Goal: Task Accomplishment & Management: Complete application form

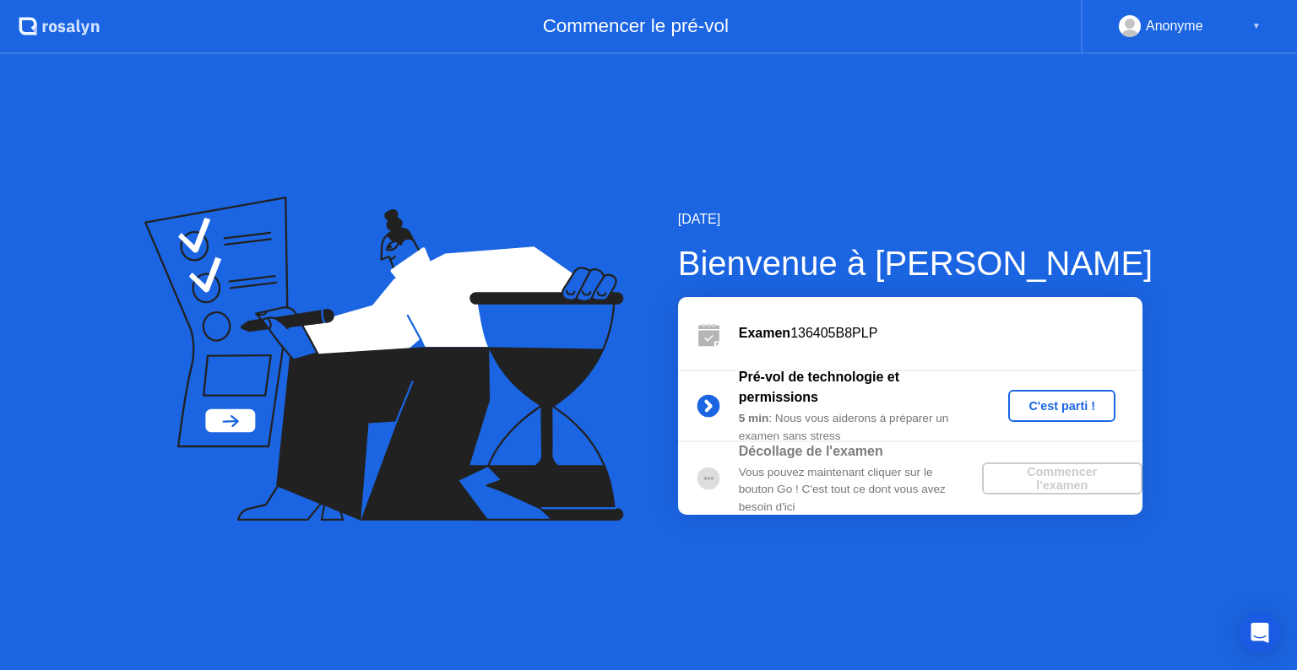
click at [1084, 405] on div "C'est parti !" at bounding box center [1062, 406] width 94 height 14
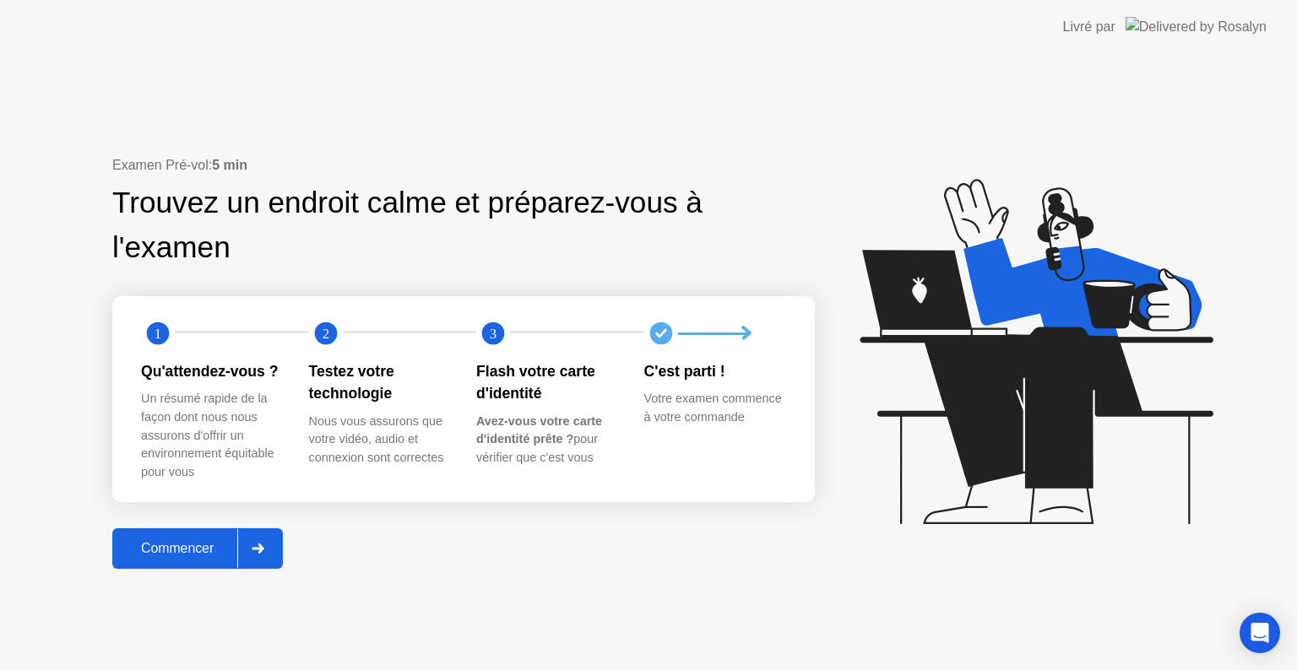
click at [186, 547] on div "Commencer" at bounding box center [177, 548] width 120 height 15
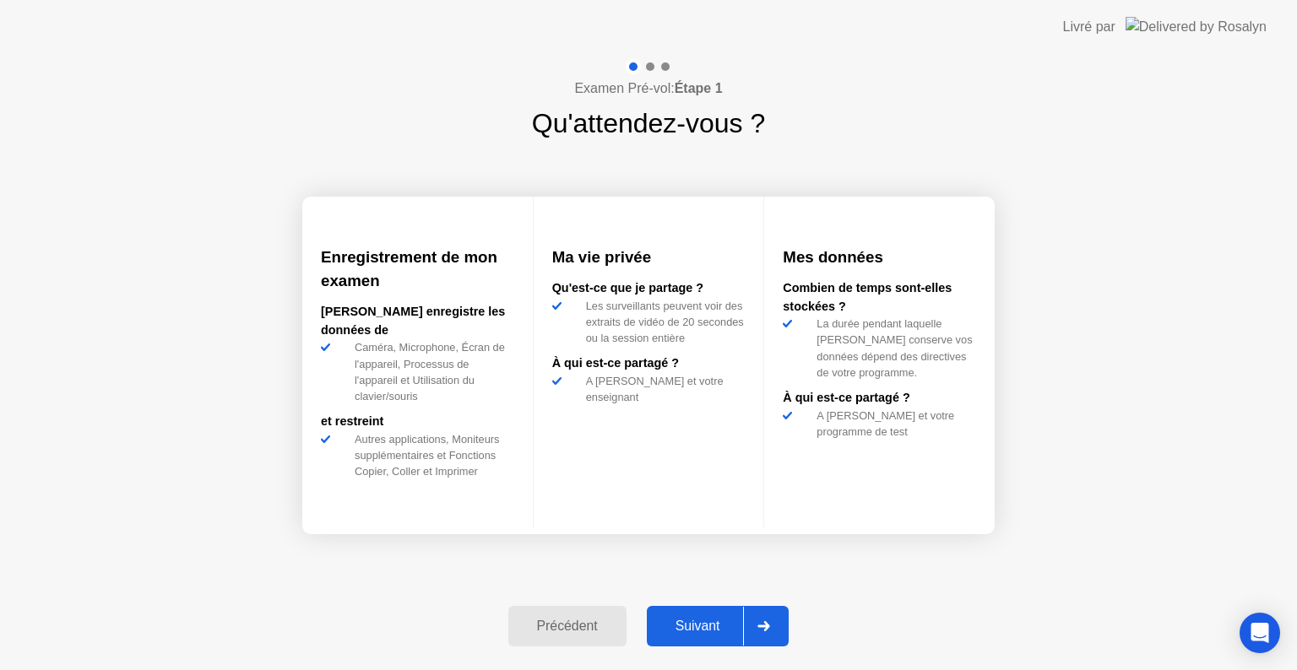
click at [707, 622] on div "Suivant" at bounding box center [698, 626] width 92 height 15
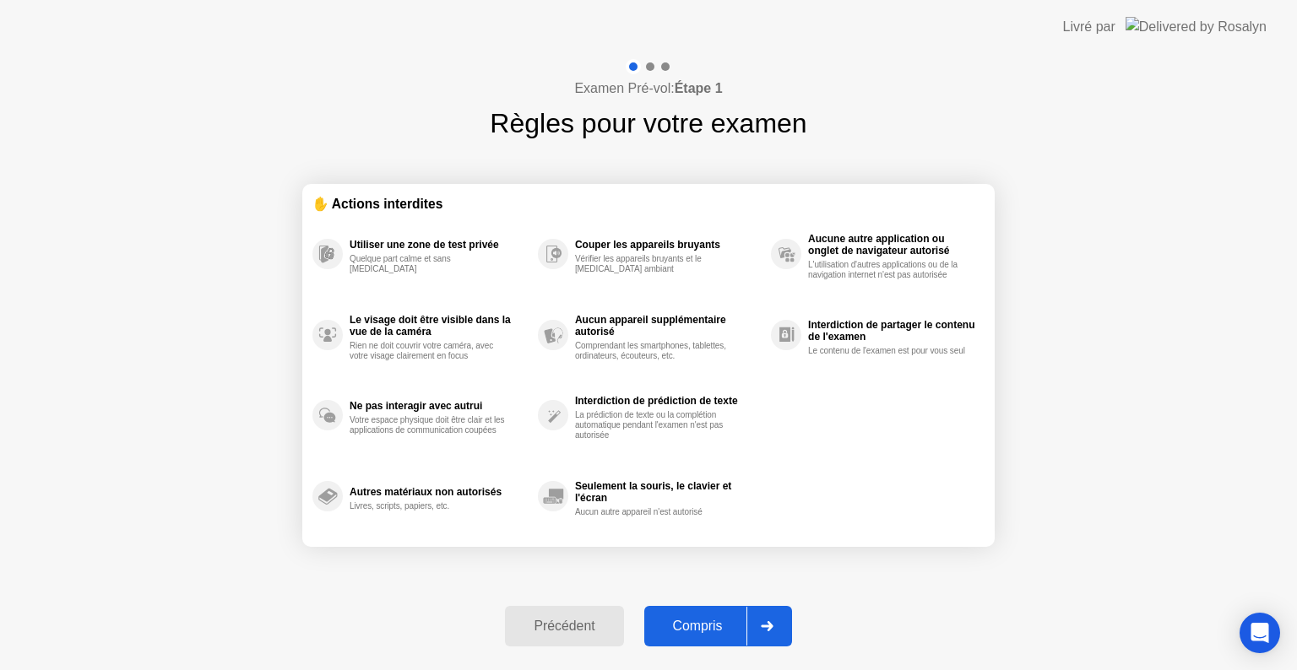
click at [773, 621] on icon at bounding box center [767, 626] width 13 height 10
select select "**********"
select select "*******"
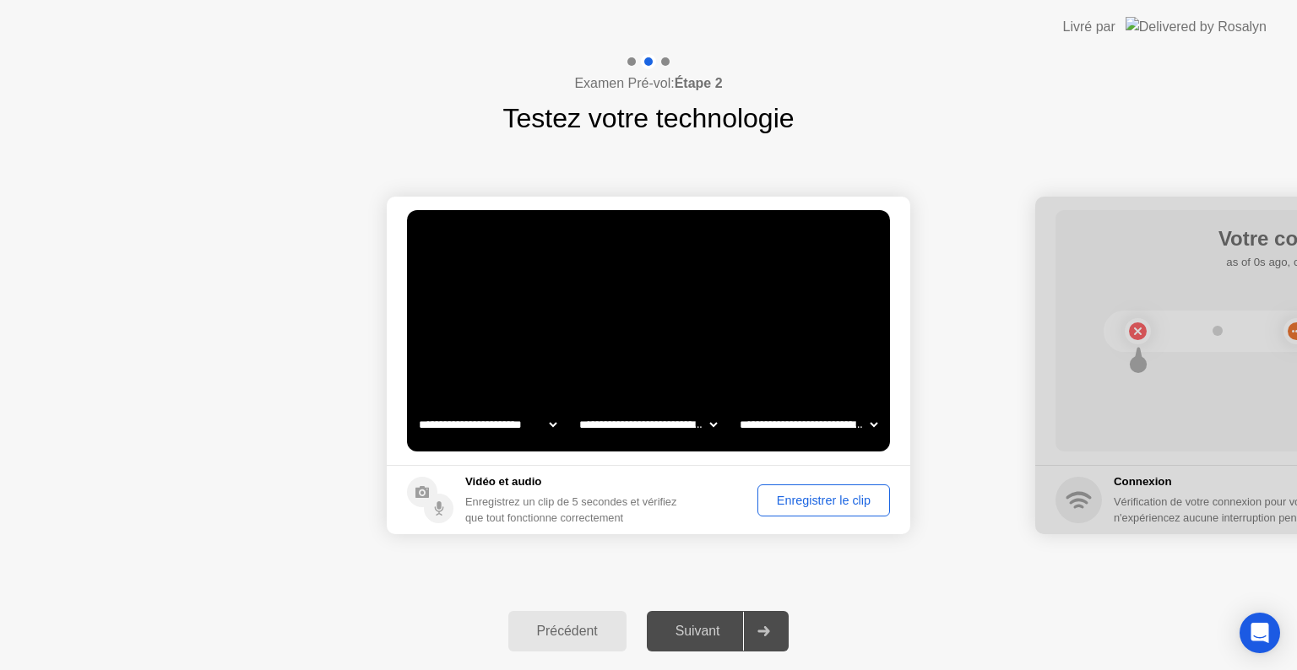
click at [837, 503] on div "Enregistrer le clip" at bounding box center [823, 501] width 121 height 14
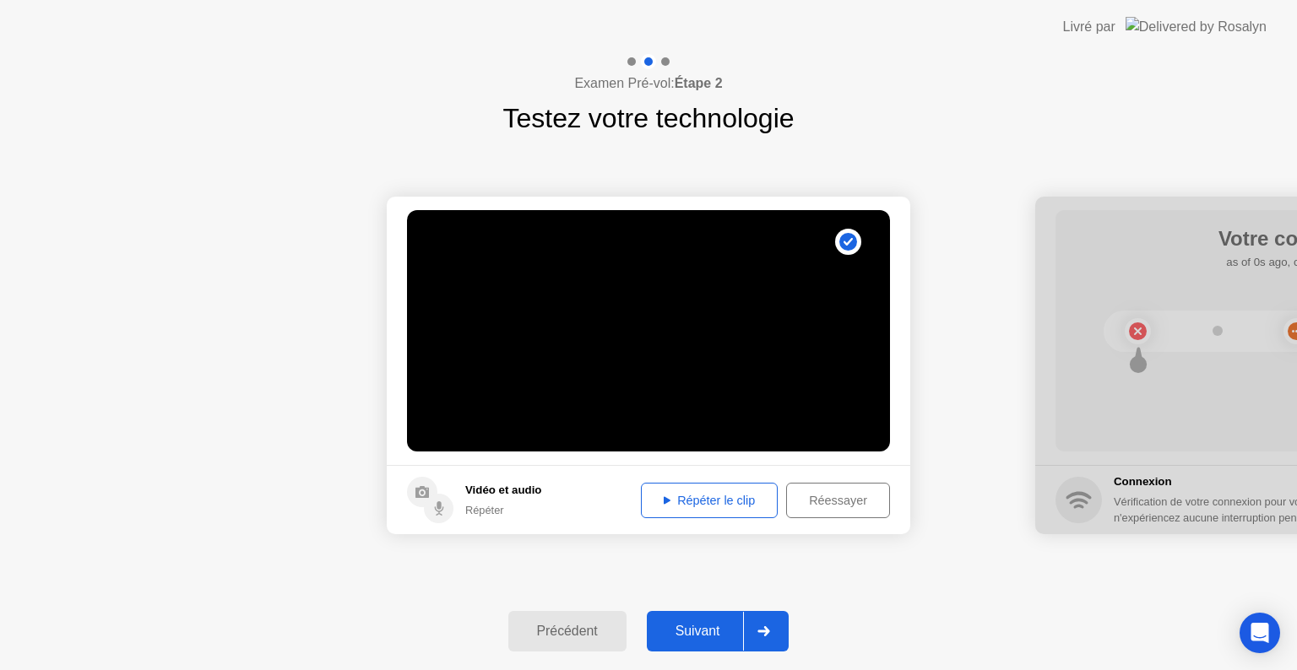
click at [712, 504] on div "Répéter le clip" at bounding box center [709, 501] width 125 height 14
click at [763, 628] on icon at bounding box center [763, 631] width 13 height 10
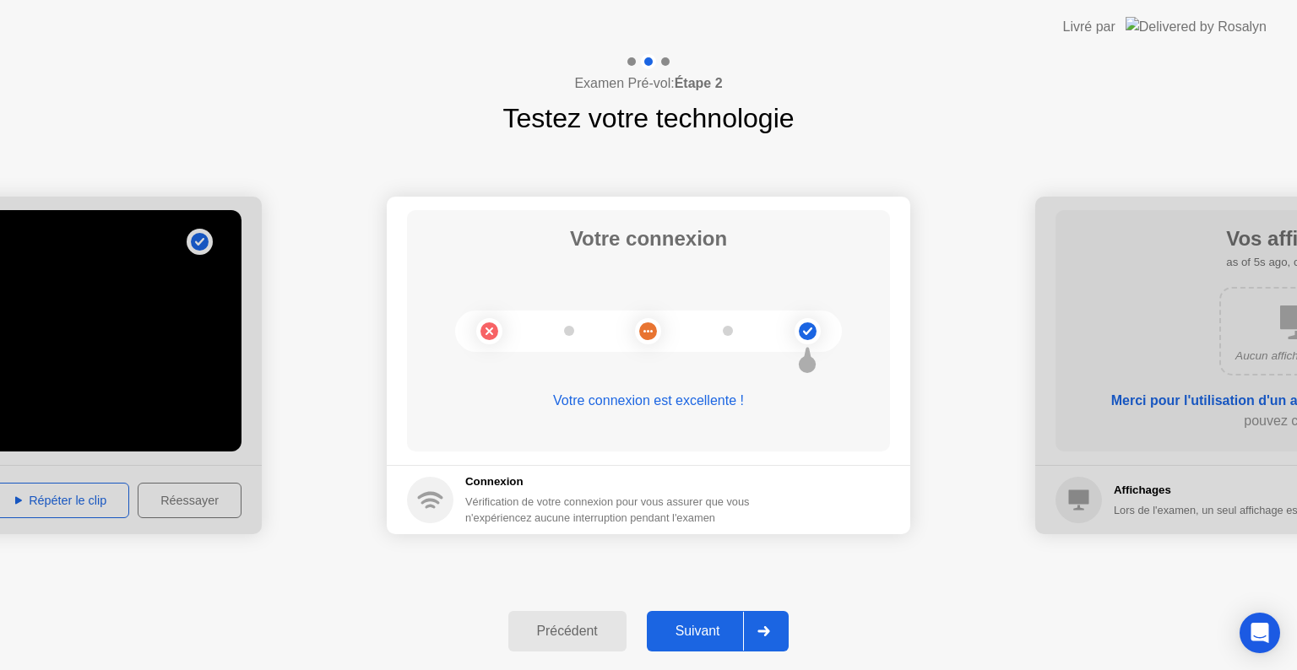
click at [763, 628] on icon at bounding box center [763, 631] width 13 height 10
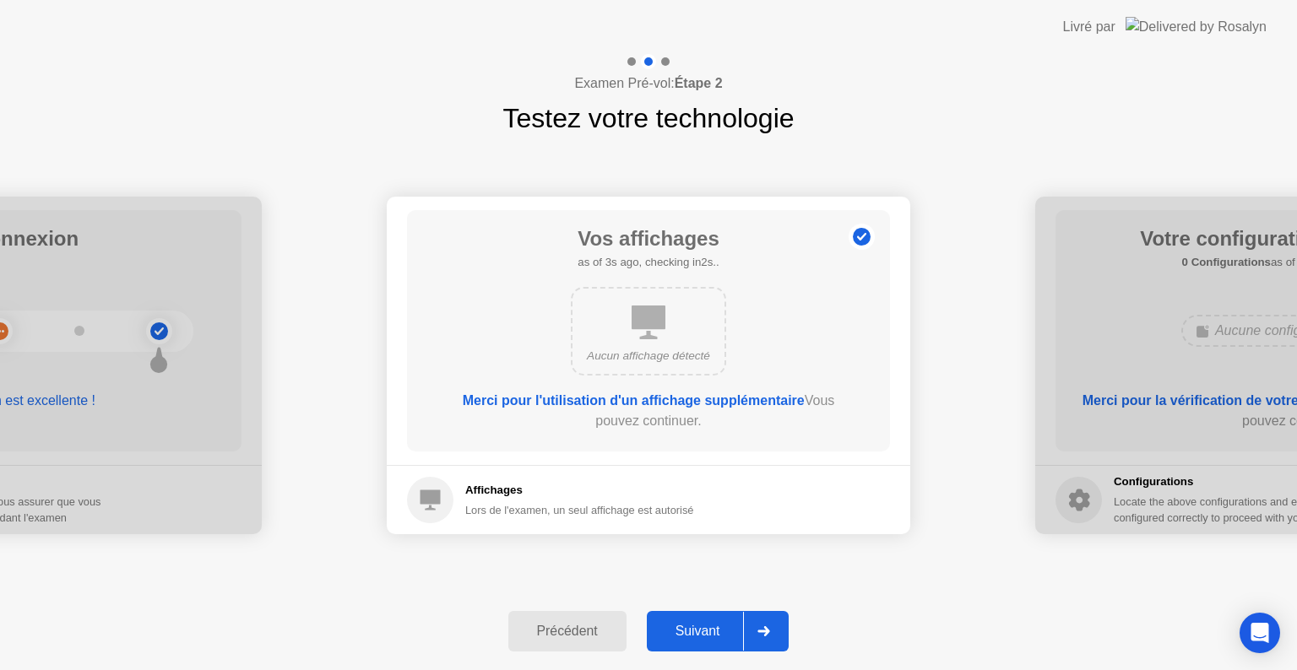
click at [763, 628] on icon at bounding box center [763, 631] width 13 height 10
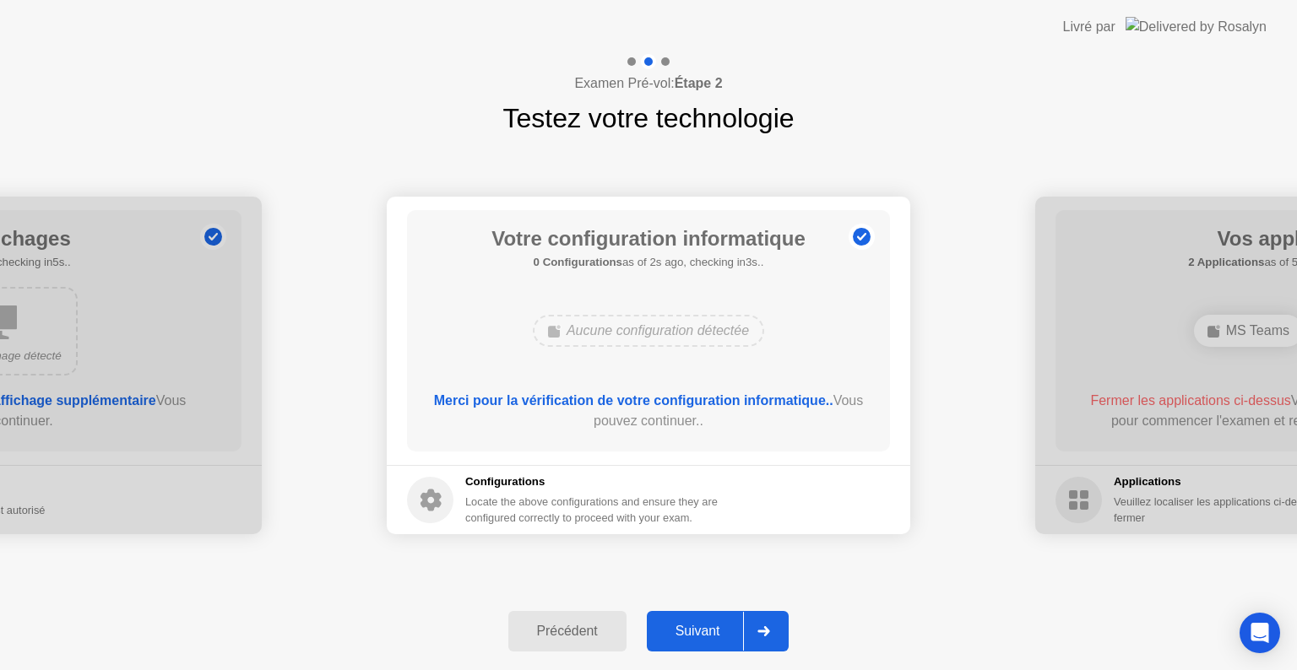
click at [763, 628] on icon at bounding box center [763, 631] width 13 height 10
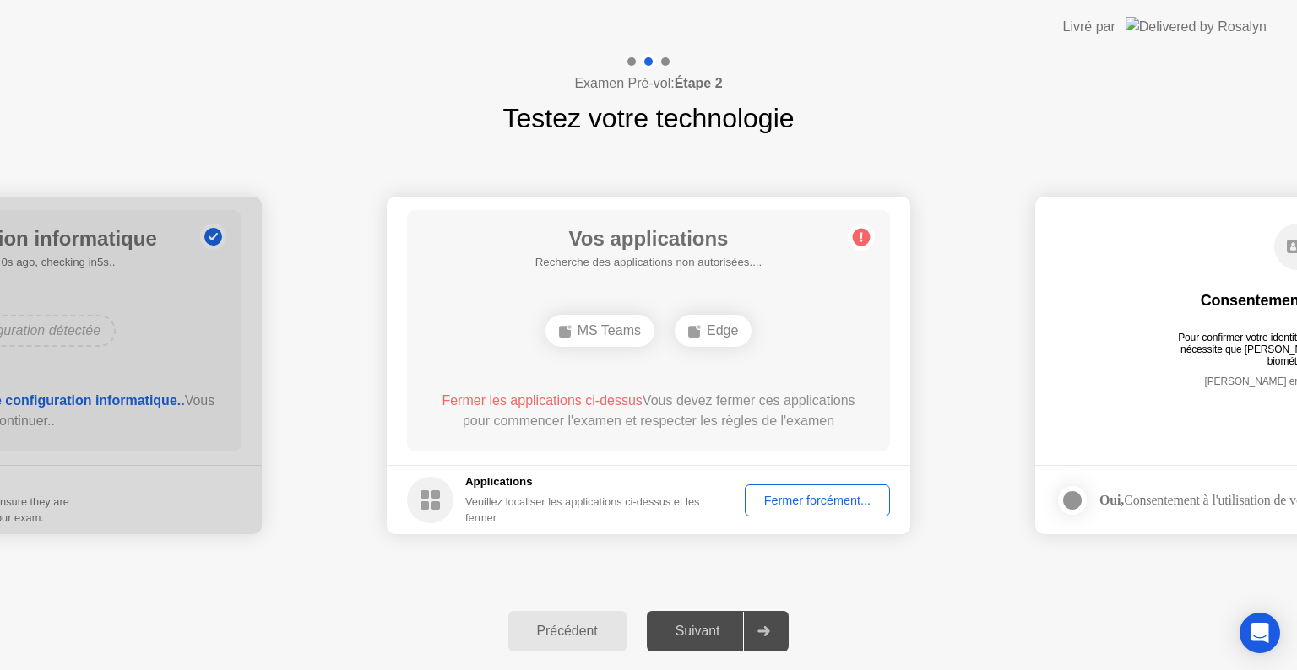
click at [767, 629] on icon at bounding box center [763, 631] width 13 height 10
click at [817, 507] on div "Fermer forcément..." at bounding box center [816, 501] width 133 height 14
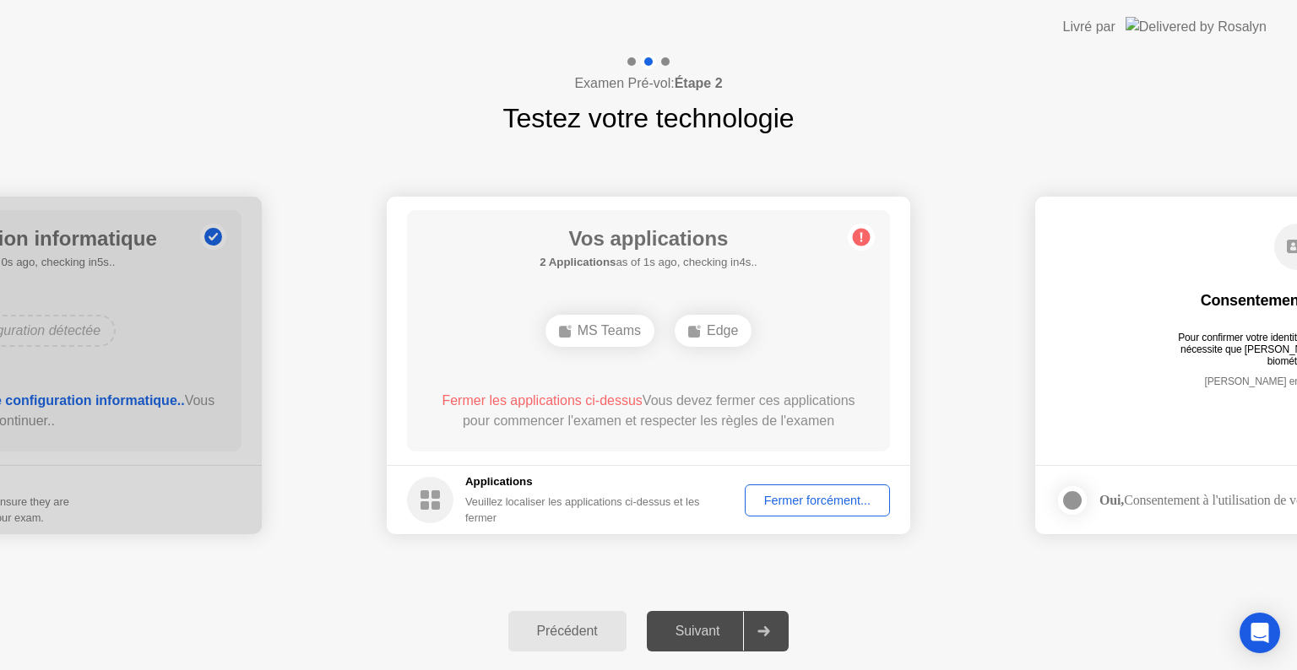
click at [642, 400] on span "Fermer les applications ci-dessus" at bounding box center [542, 400] width 200 height 14
click at [763, 507] on div "Fermer forcément..." at bounding box center [816, 501] width 133 height 14
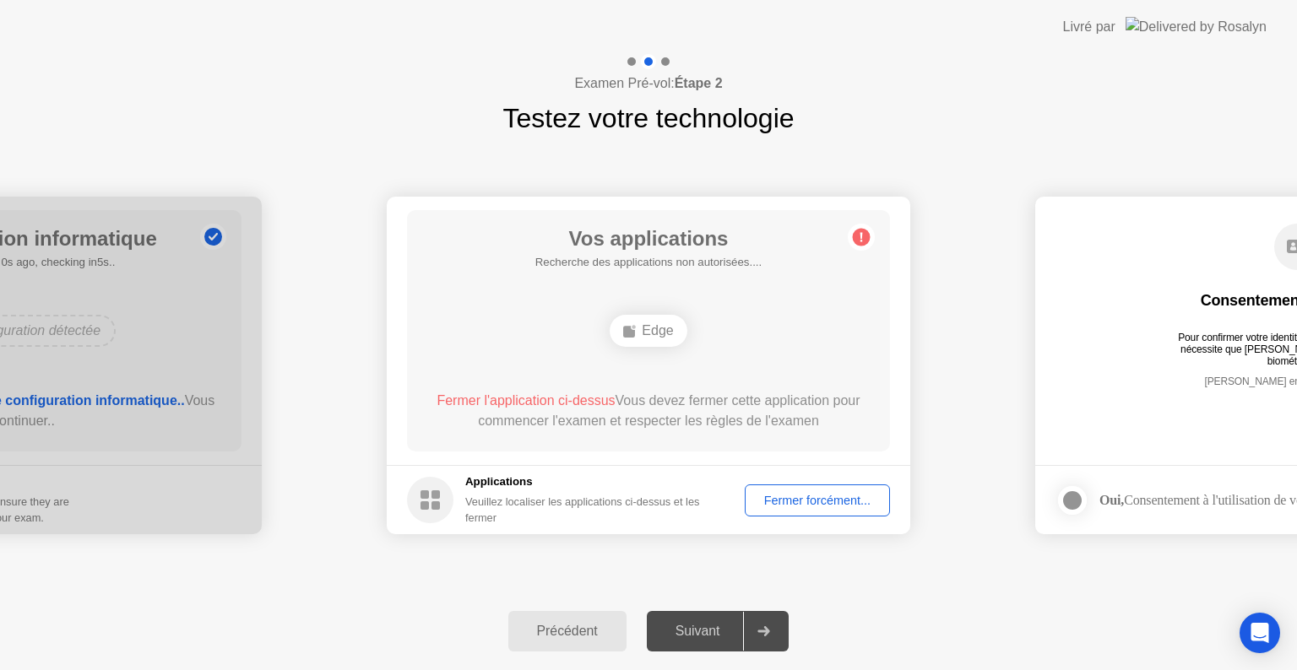
click at [731, 635] on div "Suivant" at bounding box center [698, 631] width 92 height 15
click at [842, 276] on div "Vos applications Recherche des applications non autorisées.... Edge Fermer l'ap…" at bounding box center [648, 330] width 483 height 241
click at [827, 498] on div "Fermer forcément..." at bounding box center [816, 501] width 133 height 14
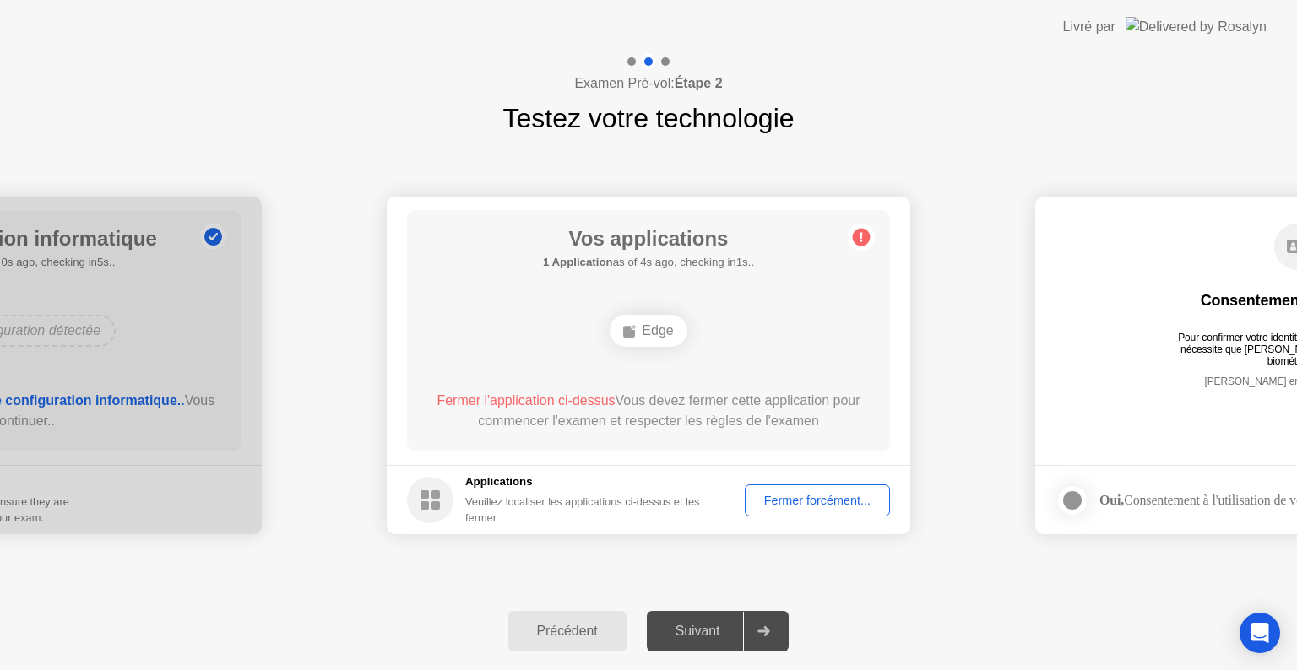
click at [432, 496] on rect at bounding box center [435, 494] width 8 height 8
drag, startPoint x: 1036, startPoint y: 407, endPoint x: 1050, endPoint y: 393, distance: 19.7
click at [1050, 393] on main "Consentement biométrique Pour confirmer votre identité, votre programme de test…" at bounding box center [1296, 331] width 523 height 268
drag, startPoint x: 1084, startPoint y: 376, endPoint x: 675, endPoint y: 452, distance: 415.6
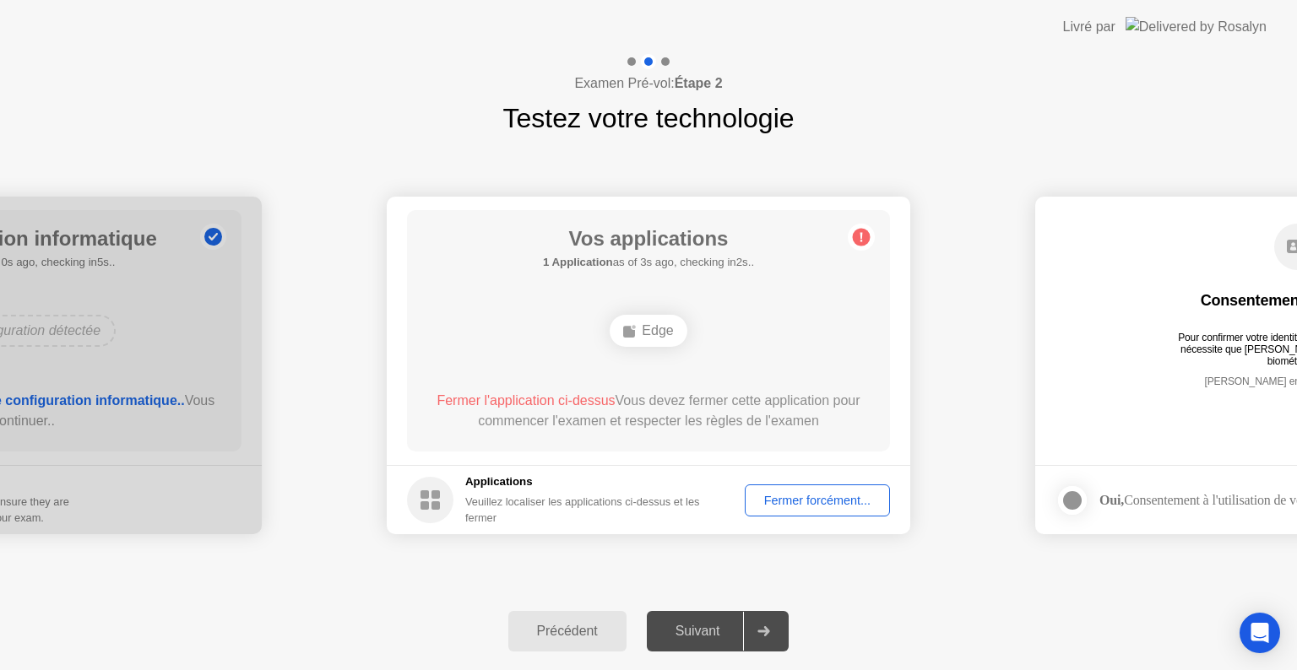
click at [726, 637] on div "Suivant" at bounding box center [698, 631] width 92 height 15
click at [828, 378] on div "Vos applications 1 Application as of 4s ago, checking in1s.. Edge Fermer l'appl…" at bounding box center [648, 330] width 483 height 241
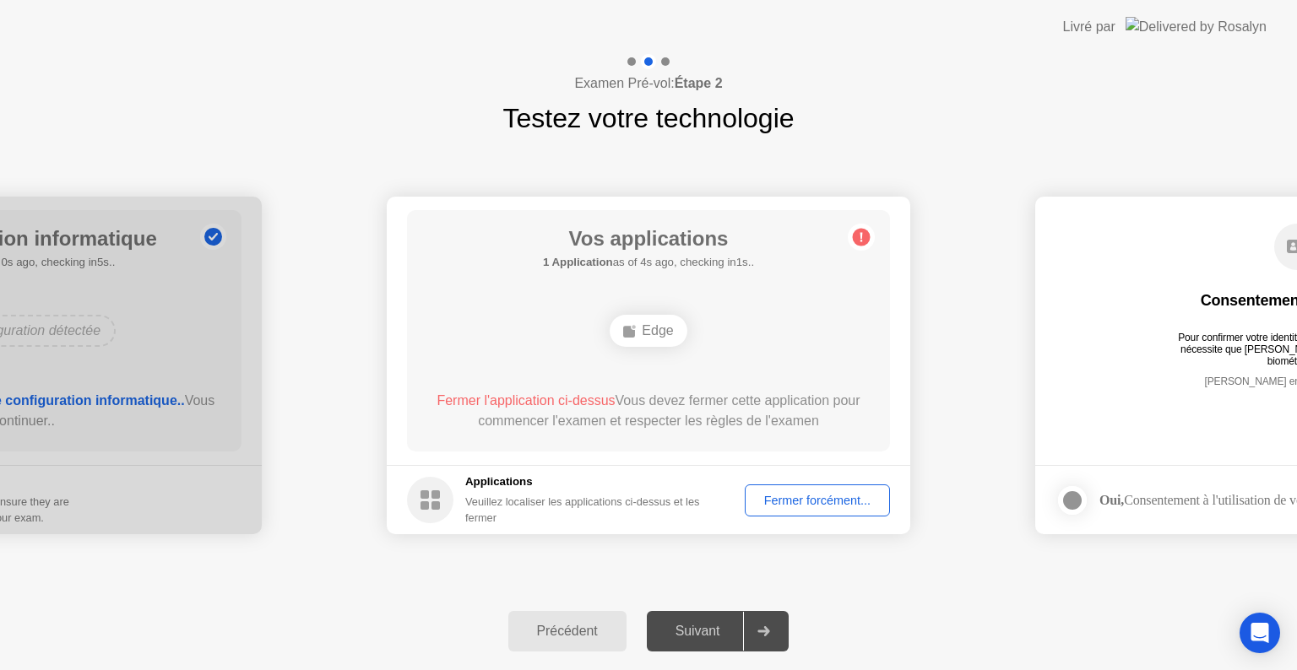
click at [828, 378] on div "Vos applications 1 Application as of 4s ago, checking in1s.. Edge Fermer l'appl…" at bounding box center [648, 330] width 483 height 241
click at [665, 316] on div "Edge" at bounding box center [647, 331] width 77 height 32
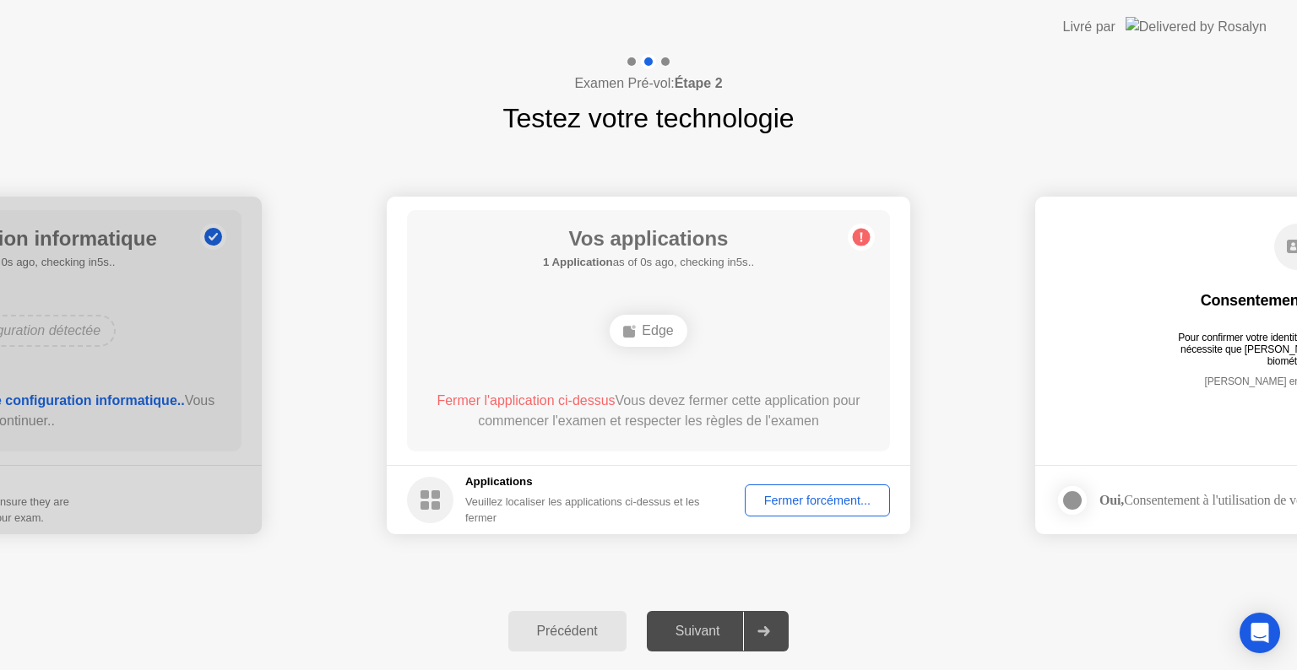
click at [665, 316] on div "Edge" at bounding box center [647, 331] width 77 height 32
click at [496, 483] on h5 "Applications" at bounding box center [593, 482] width 256 height 17
click at [665, 61] on div at bounding box center [665, 61] width 8 height 8
click at [855, 240] on circle at bounding box center [862, 238] width 18 height 18
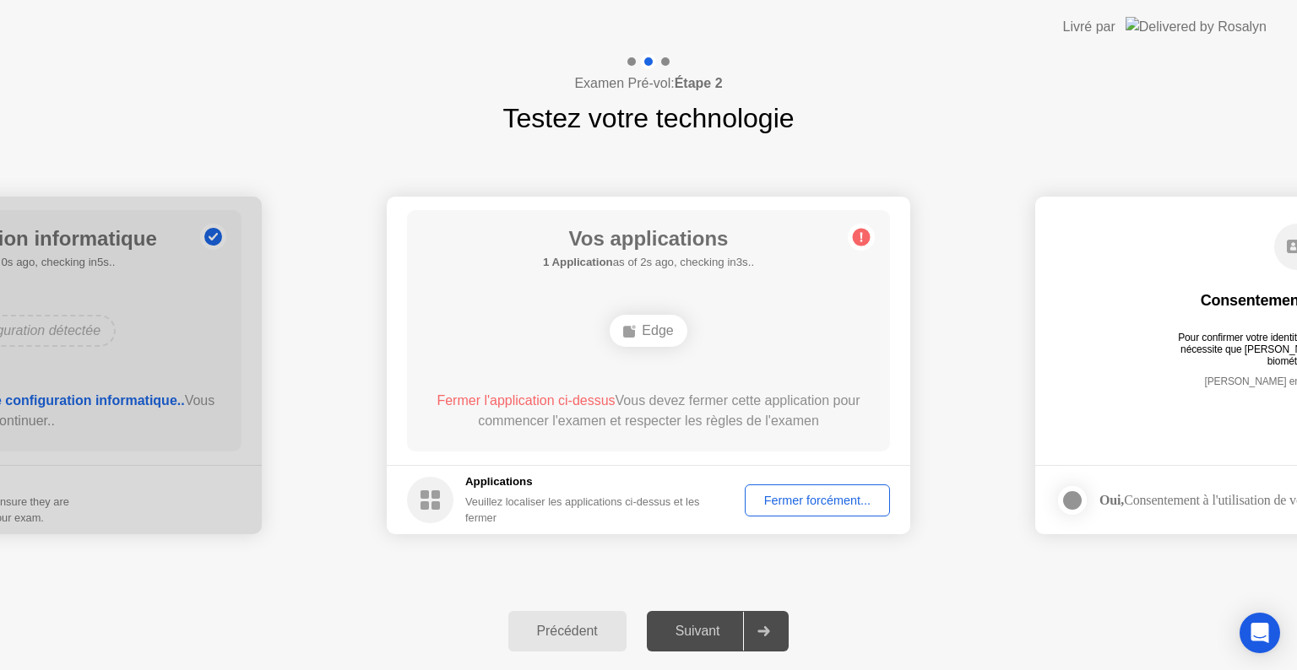
click at [855, 240] on circle at bounding box center [862, 238] width 18 height 18
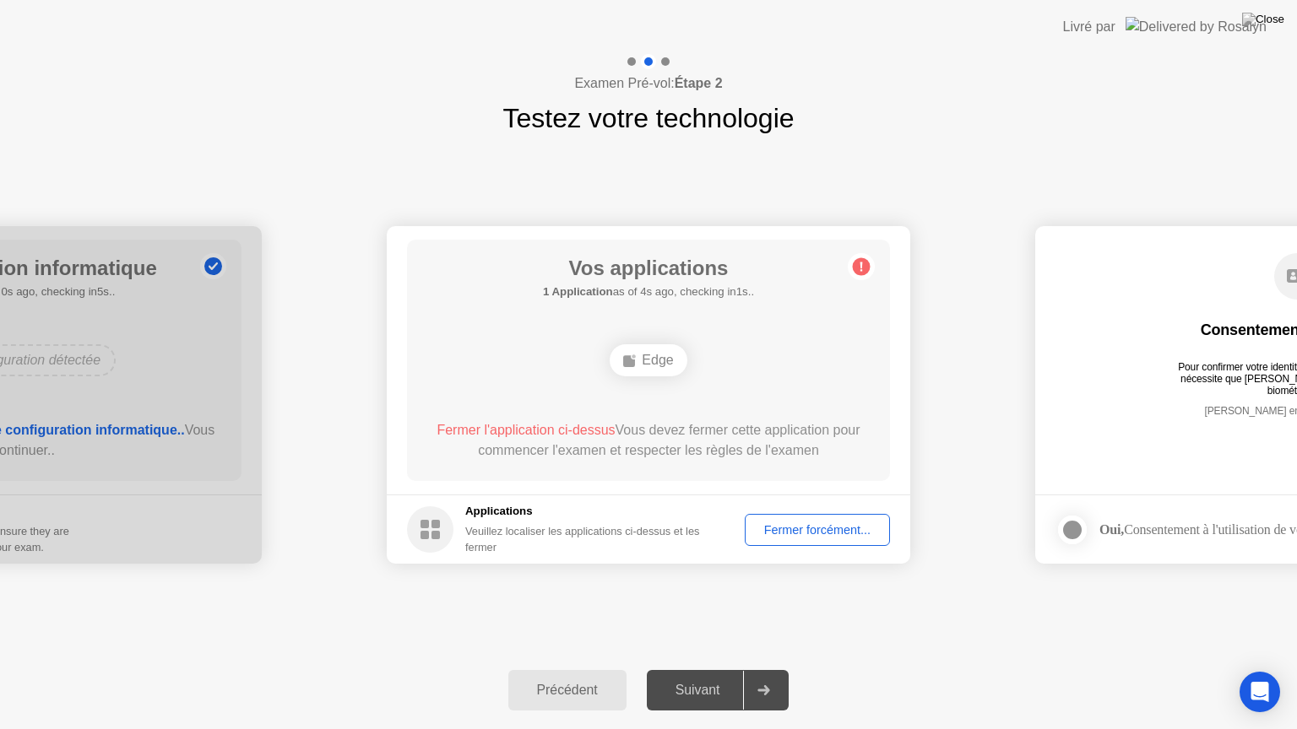
click at [796, 537] on div "Fermer forcément..." at bounding box center [816, 530] width 133 height 14
click at [1250, 669] on icon "Open Intercom Messenger" at bounding box center [1260, 692] width 22 height 22
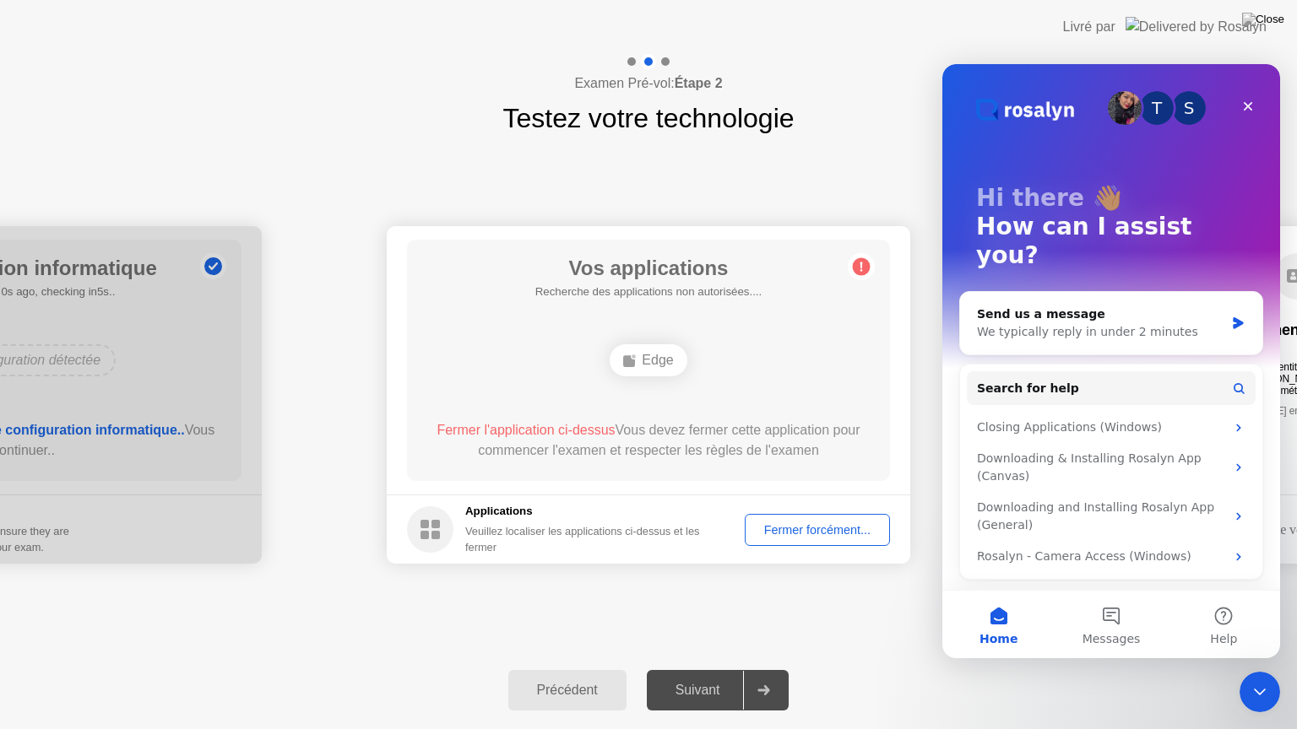
click at [842, 648] on div "**********" at bounding box center [648, 394] width 1297 height 513
click at [859, 647] on div "**********" at bounding box center [648, 394] width 1297 height 513
click at [1017, 46] on header "Livré par" at bounding box center [648, 27] width 1297 height 54
click at [1112, 621] on button "Messages" at bounding box center [1110, 625] width 112 height 68
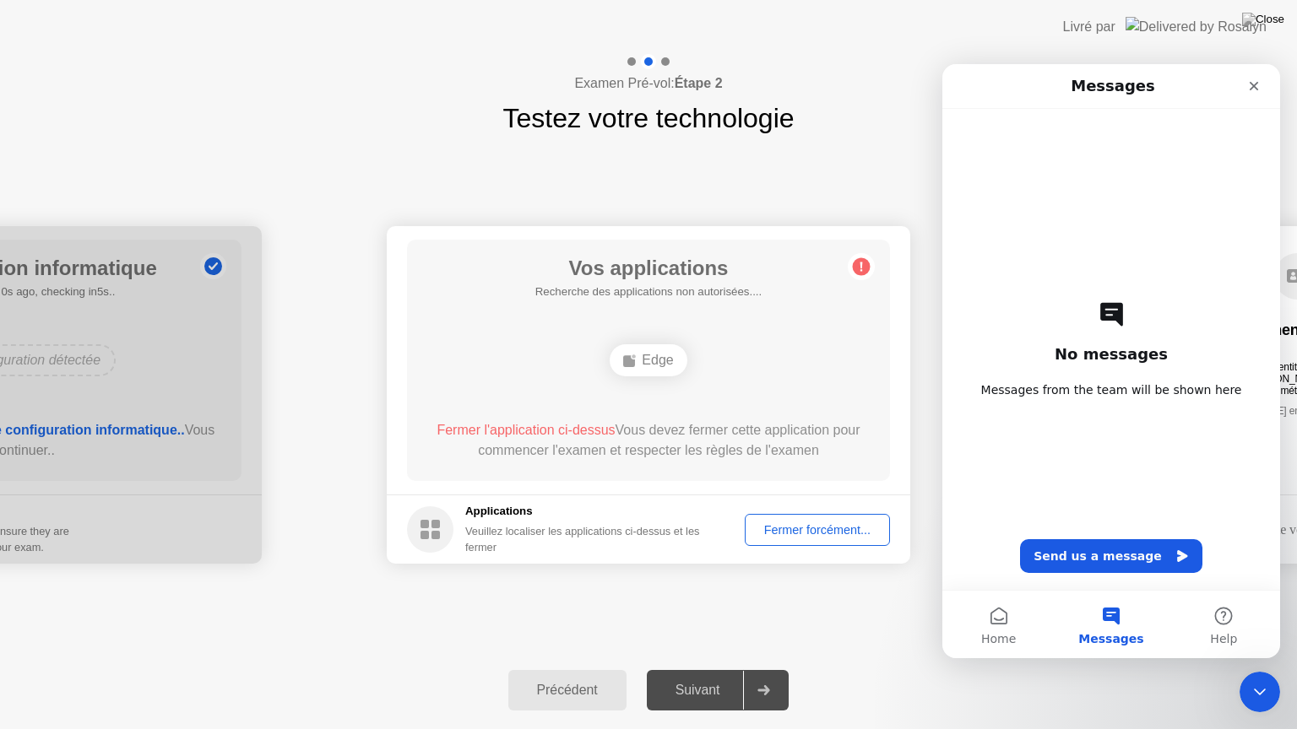
click at [783, 642] on div "**********" at bounding box center [648, 394] width 1297 height 513
click at [1251, 84] on icon "Close" at bounding box center [1254, 86] width 14 height 14
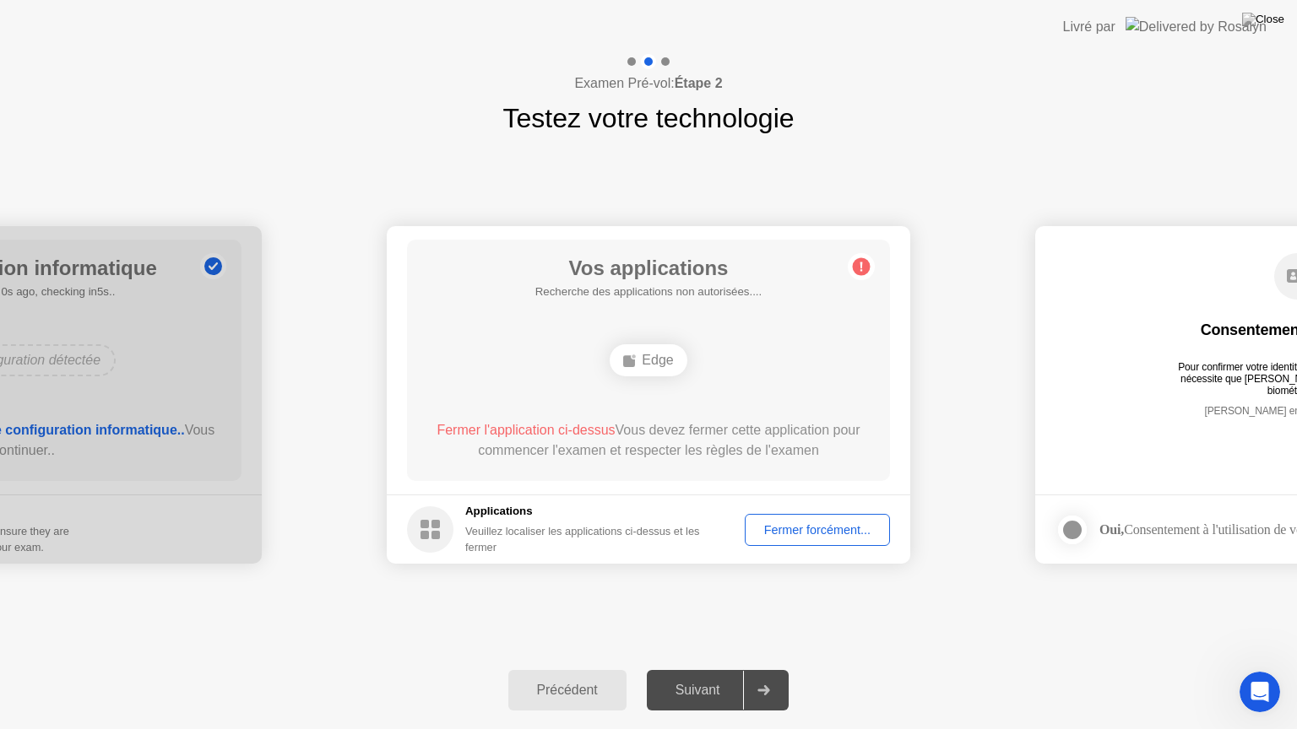
click at [679, 669] on div "Suivant" at bounding box center [698, 690] width 92 height 15
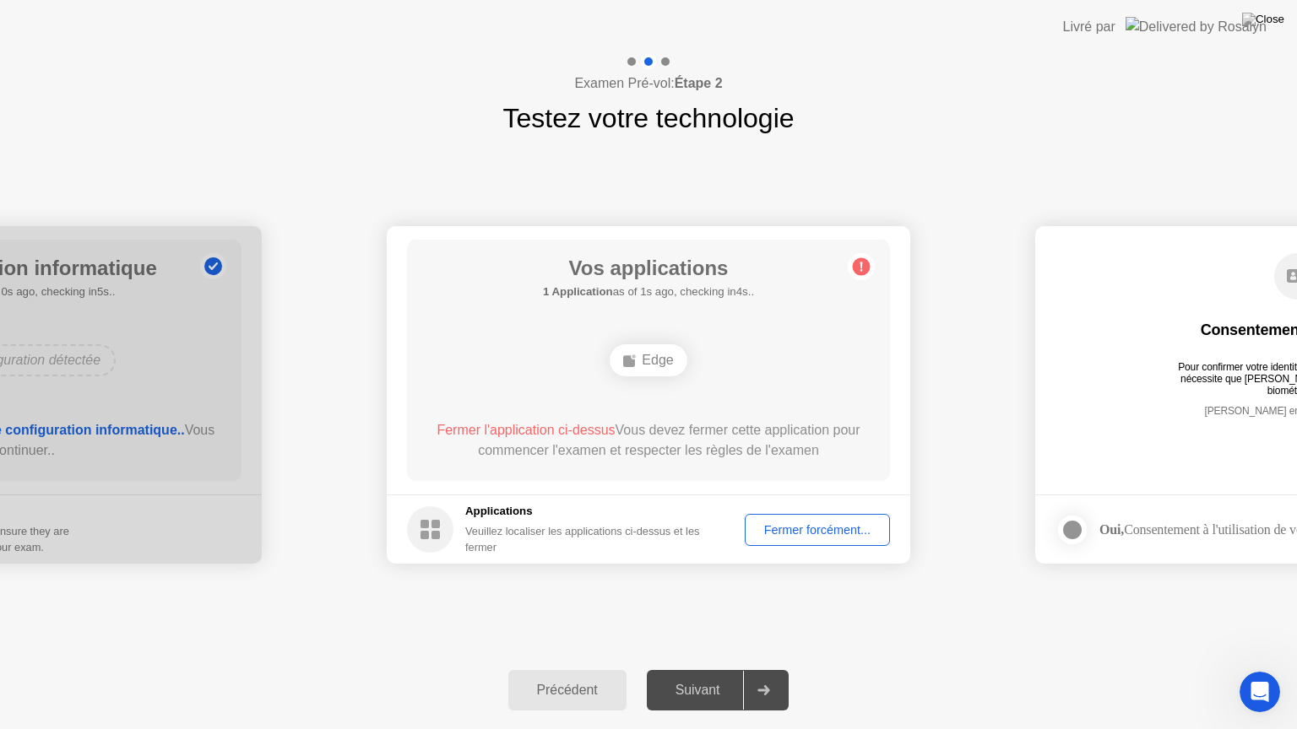
click at [469, 513] on h5 "Applications" at bounding box center [593, 511] width 256 height 17
drag, startPoint x: 1061, startPoint y: 137, endPoint x: 1106, endPoint y: 376, distance: 243.1
click at [1106, 376] on div "**********" at bounding box center [648, 391] width 1297 height 675
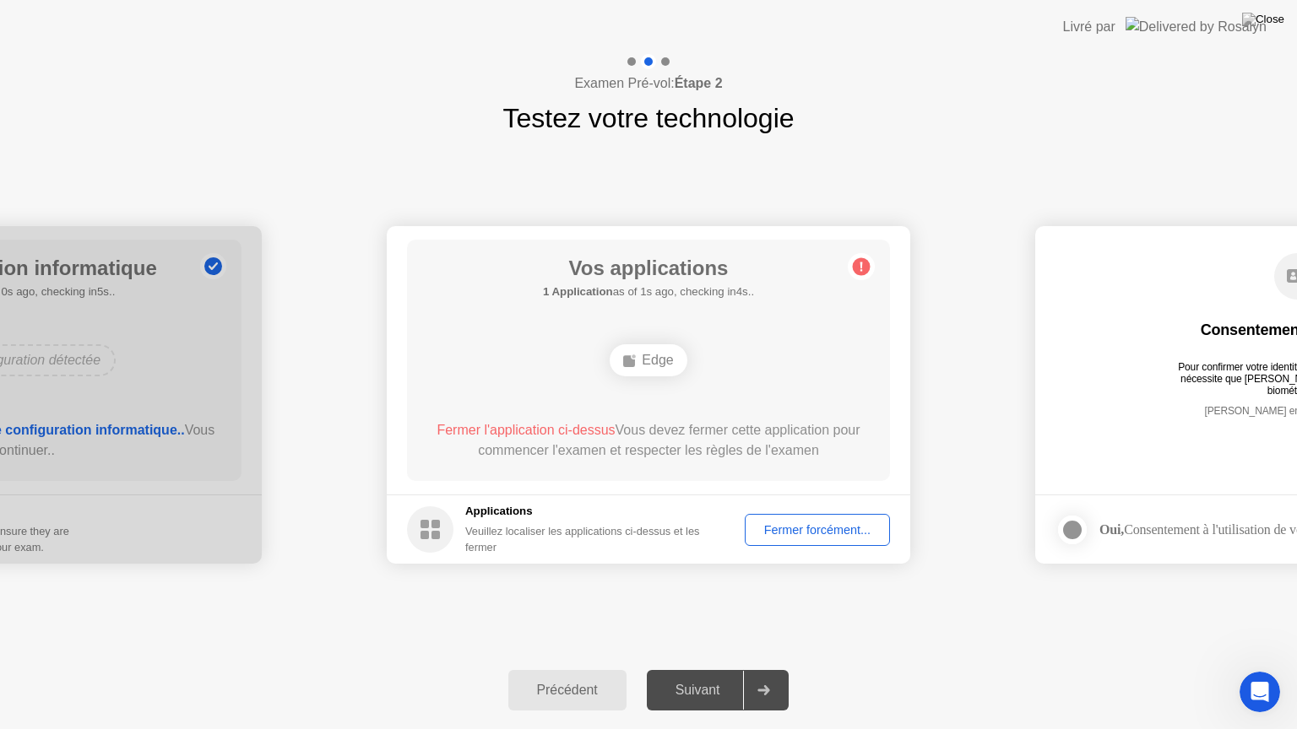
click at [1140, 427] on div "[PERSON_NAME] enregistre les données" at bounding box center [1296, 424] width 415 height 38
drag, startPoint x: 1140, startPoint y: 427, endPoint x: 648, endPoint y: 608, distance: 523.5
click at [648, 608] on div "**********" at bounding box center [648, 394] width 1297 height 513
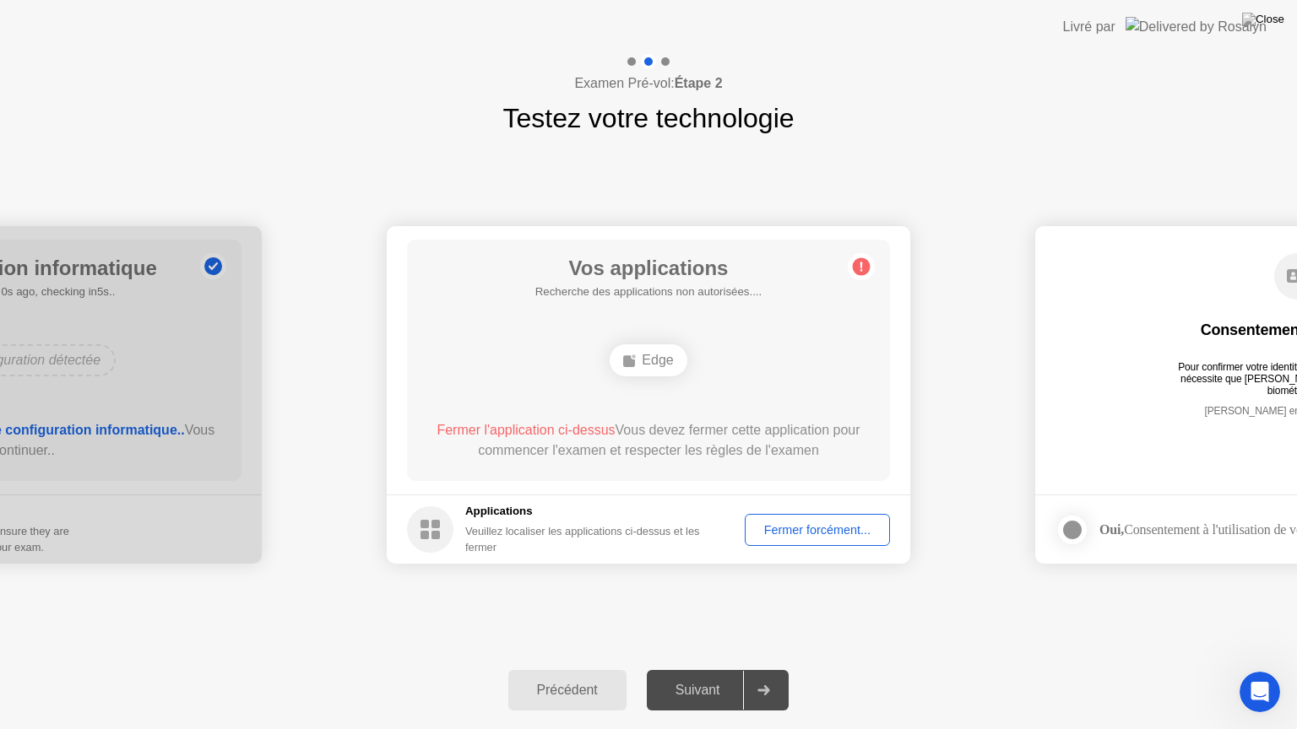
click at [490, 507] on h5 "Applications" at bounding box center [593, 511] width 256 height 17
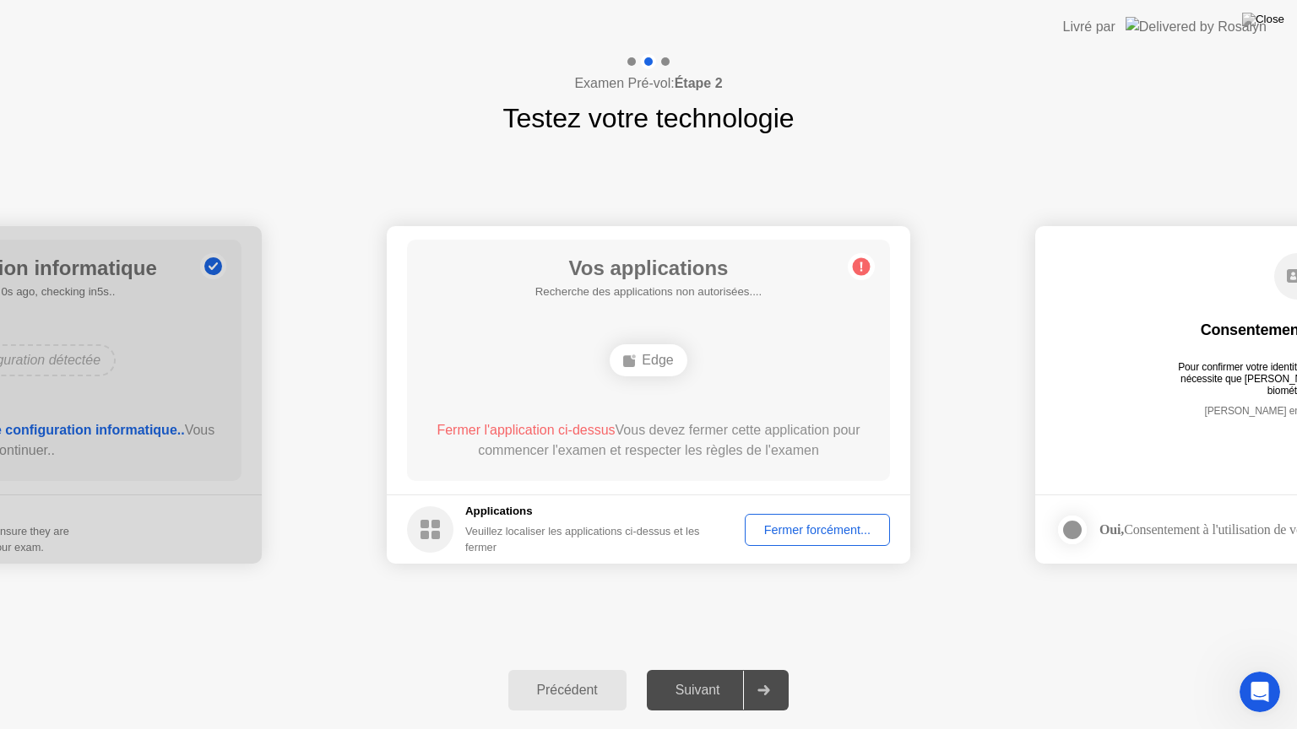
click at [490, 507] on h5 "Applications" at bounding box center [593, 511] width 256 height 17
click at [931, 139] on div "**********" at bounding box center [648, 394] width 1297 height 513
click at [549, 669] on div "Précédent" at bounding box center [567, 690] width 108 height 15
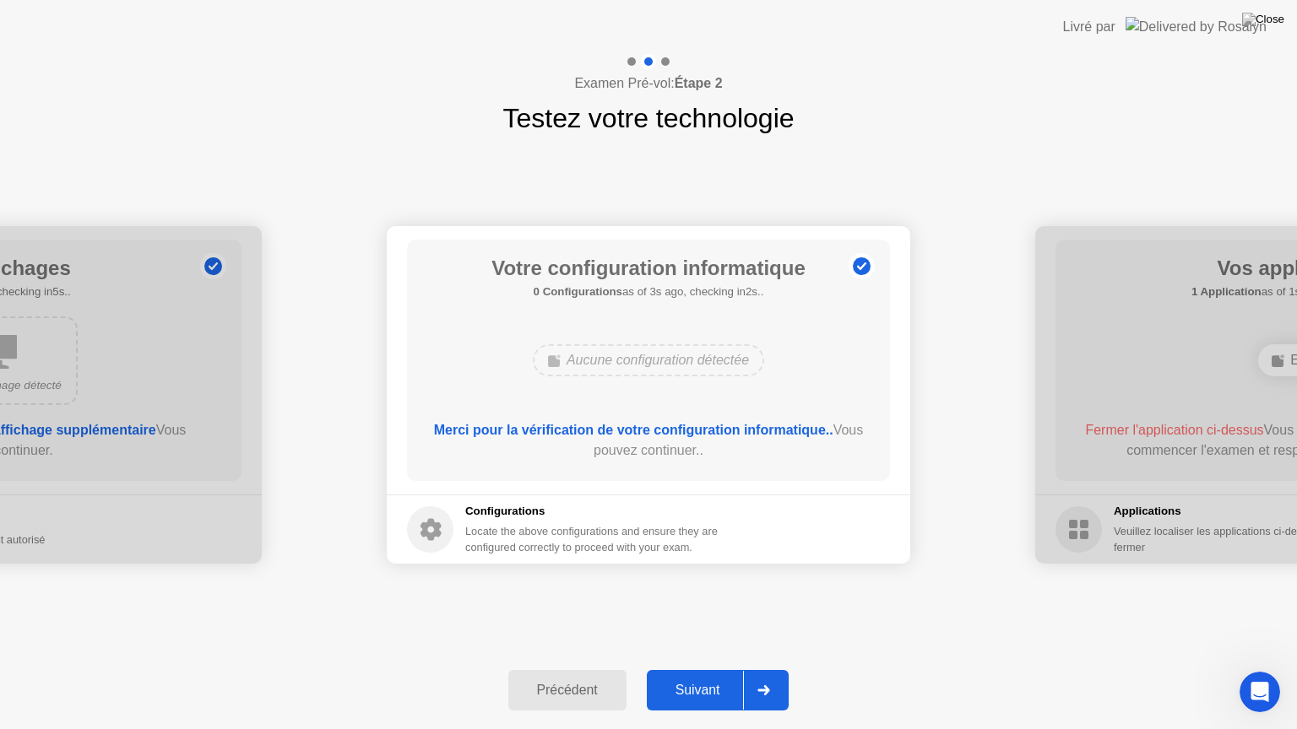
click at [719, 669] on button "Suivant" at bounding box center [718, 690] width 143 height 41
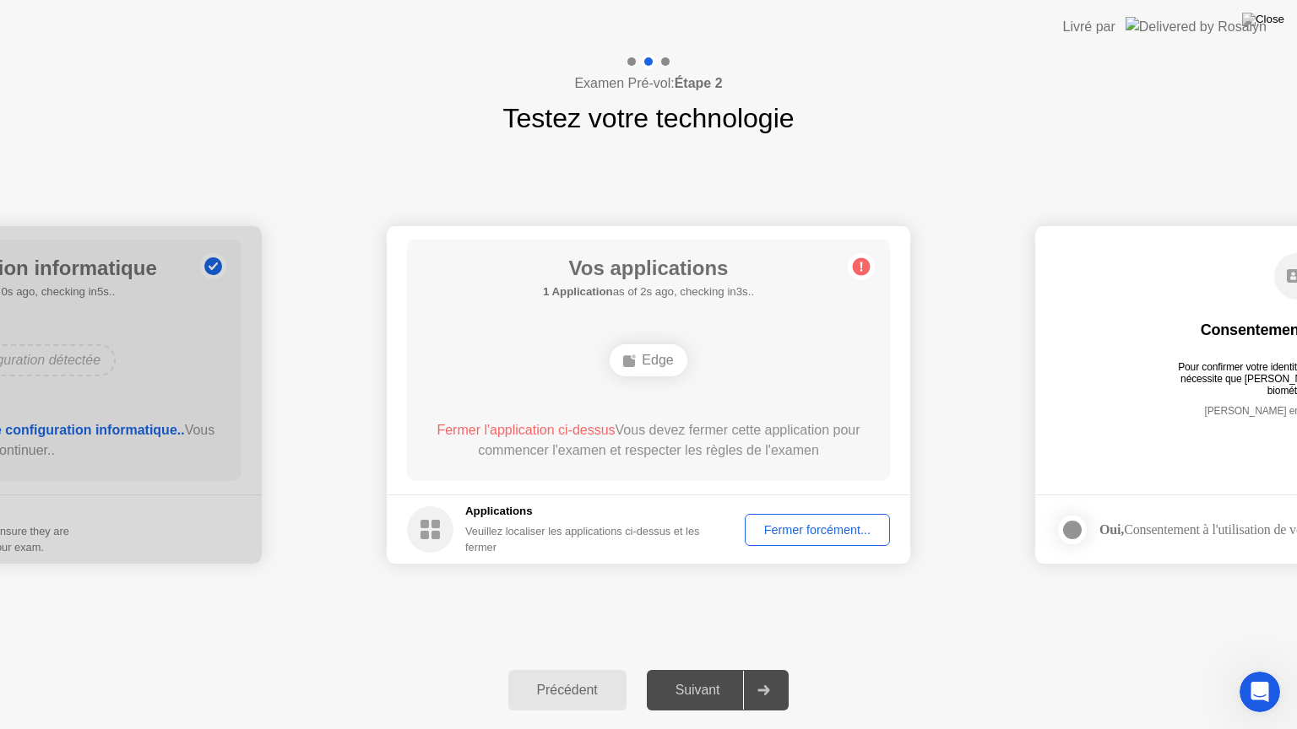
click at [864, 263] on circle at bounding box center [862, 267] width 18 height 18
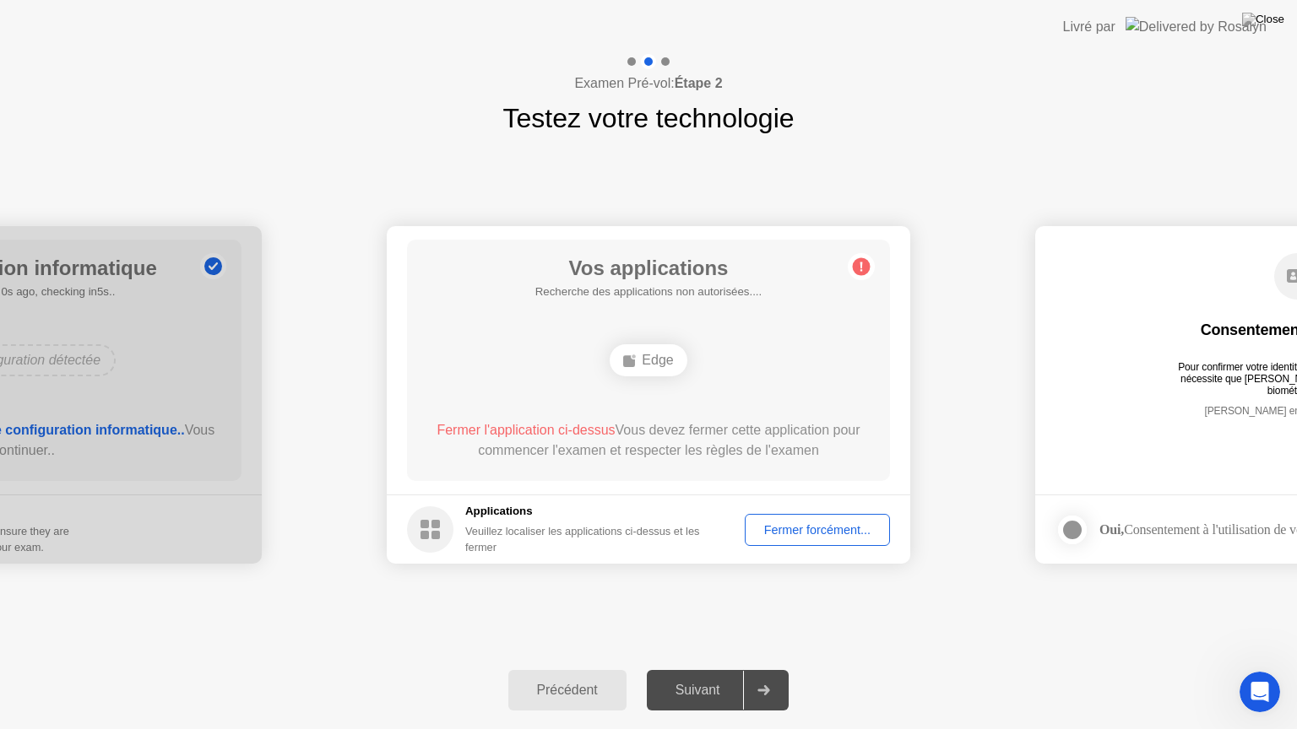
click at [773, 669] on div "Précédent Suivant" at bounding box center [648, 691] width 1297 height 78
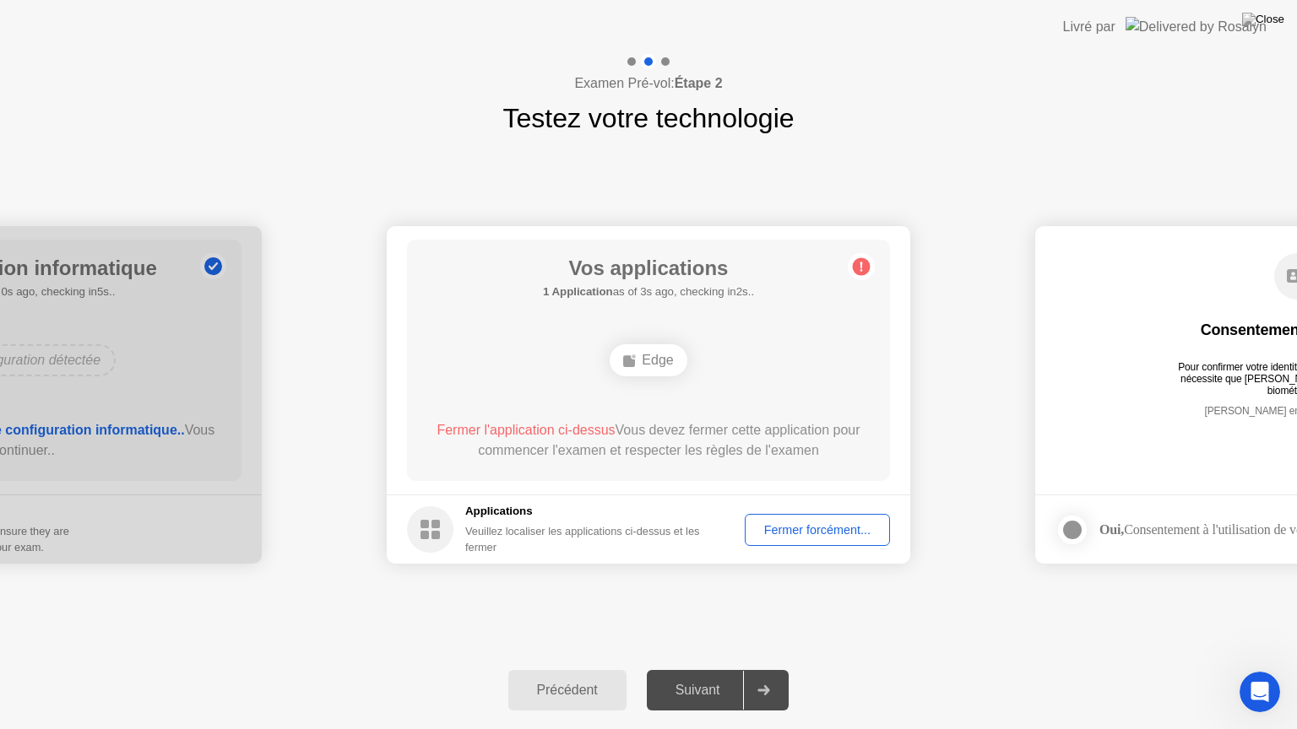
click at [773, 669] on div "Précédent Suivant" at bounding box center [648, 691] width 1297 height 78
click at [848, 523] on div "Fermer forcément..." at bounding box center [816, 530] width 133 height 14
click at [848, 669] on div at bounding box center [648, 729] width 1297 height 0
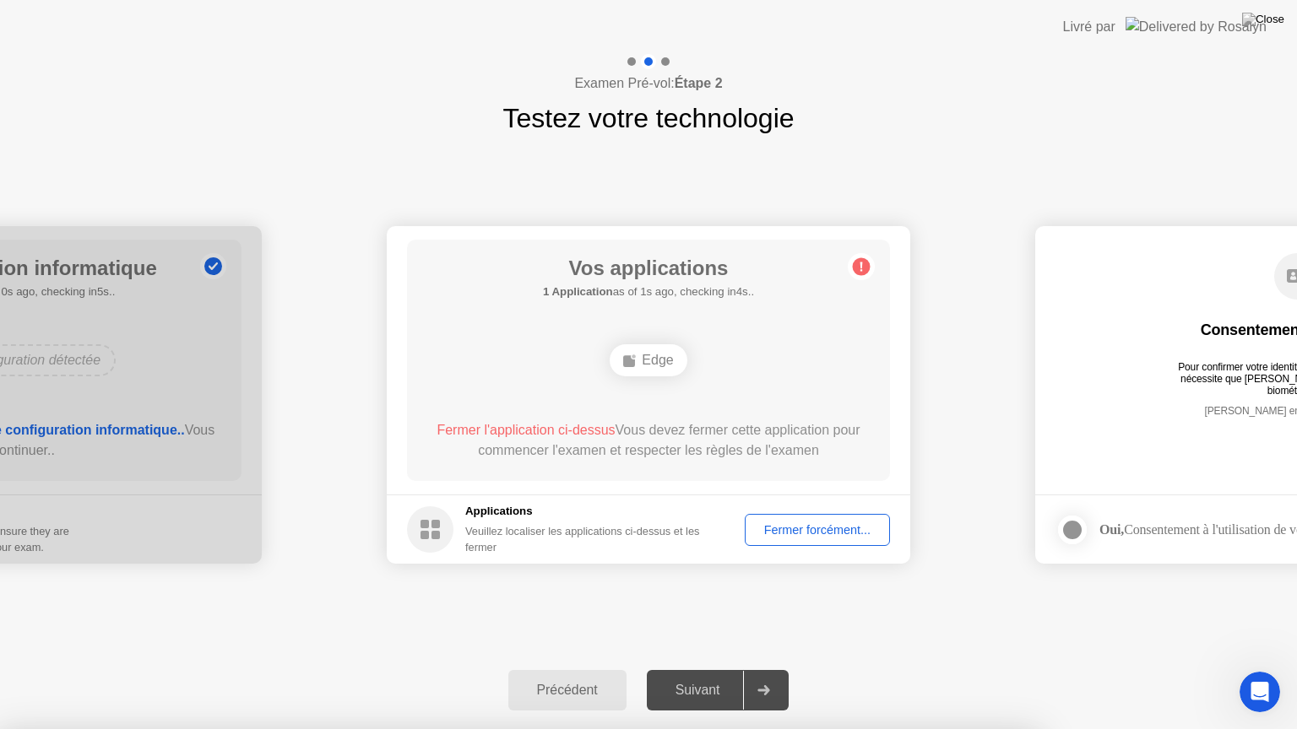
click at [848, 669] on div at bounding box center [648, 729] width 1297 height 0
click at [835, 523] on div "Fermer forcément..." at bounding box center [816, 530] width 133 height 14
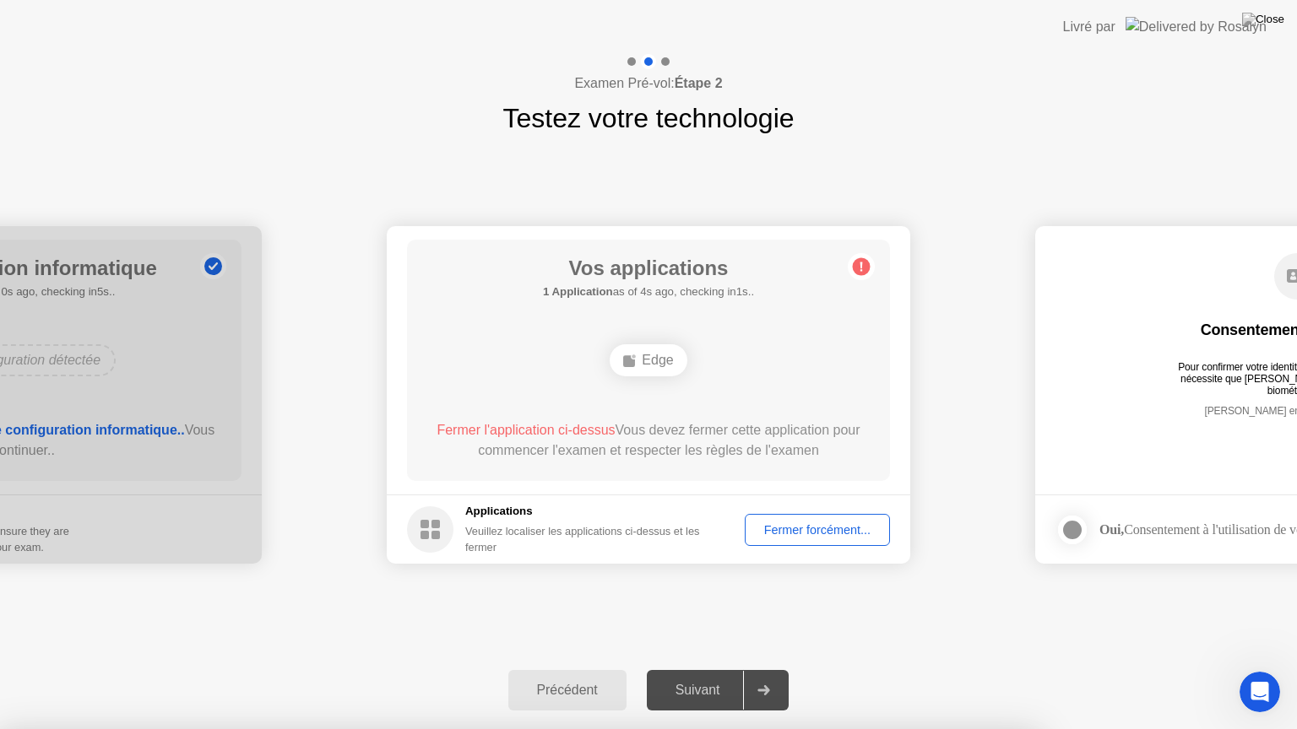
drag, startPoint x: 645, startPoint y: 255, endPoint x: 559, endPoint y: 359, distance: 134.9
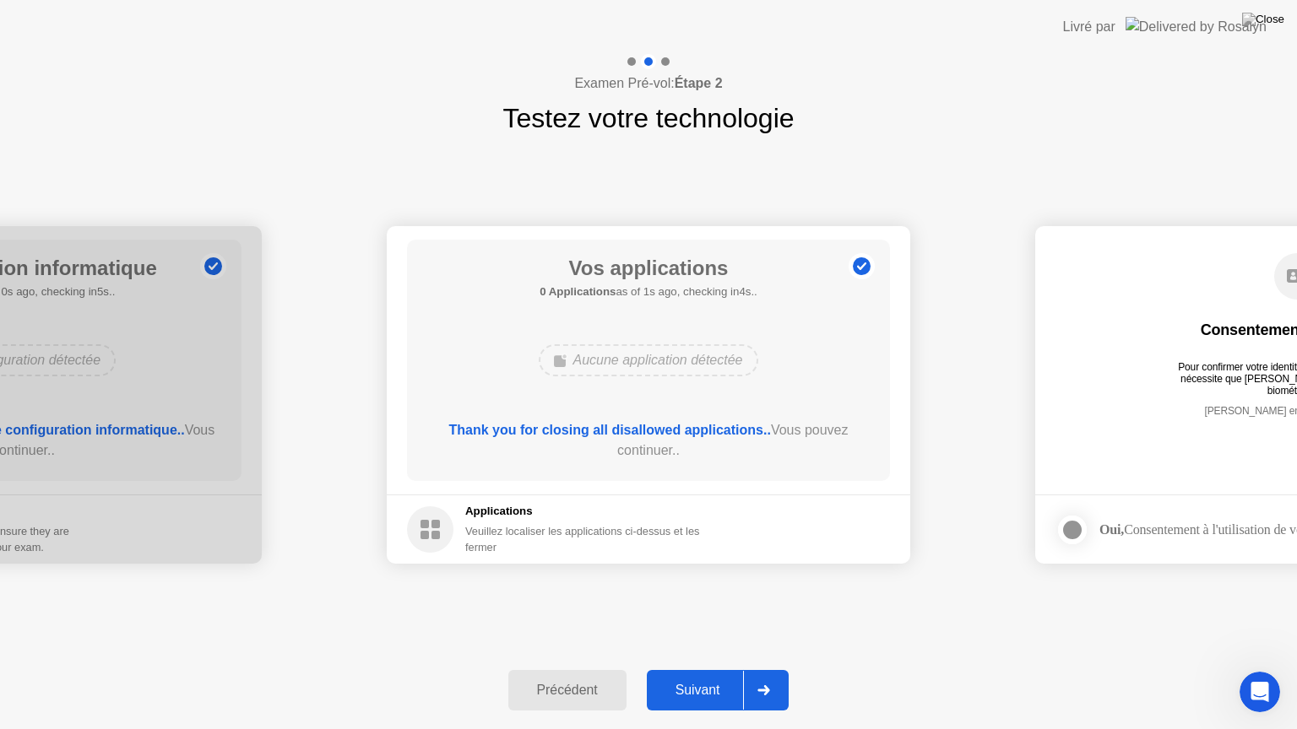
click at [1115, 22] on div "Livré par" at bounding box center [1089, 27] width 52 height 20
drag, startPoint x: 1145, startPoint y: 22, endPoint x: 1043, endPoint y: 57, distance: 107.3
click at [1043, 57] on app-layout-with-logo "**********" at bounding box center [648, 364] width 1297 height 729
click at [1043, 57] on div "Examen Pré-vol: Étape 2 Testez votre technologie" at bounding box center [648, 96] width 1297 height 84
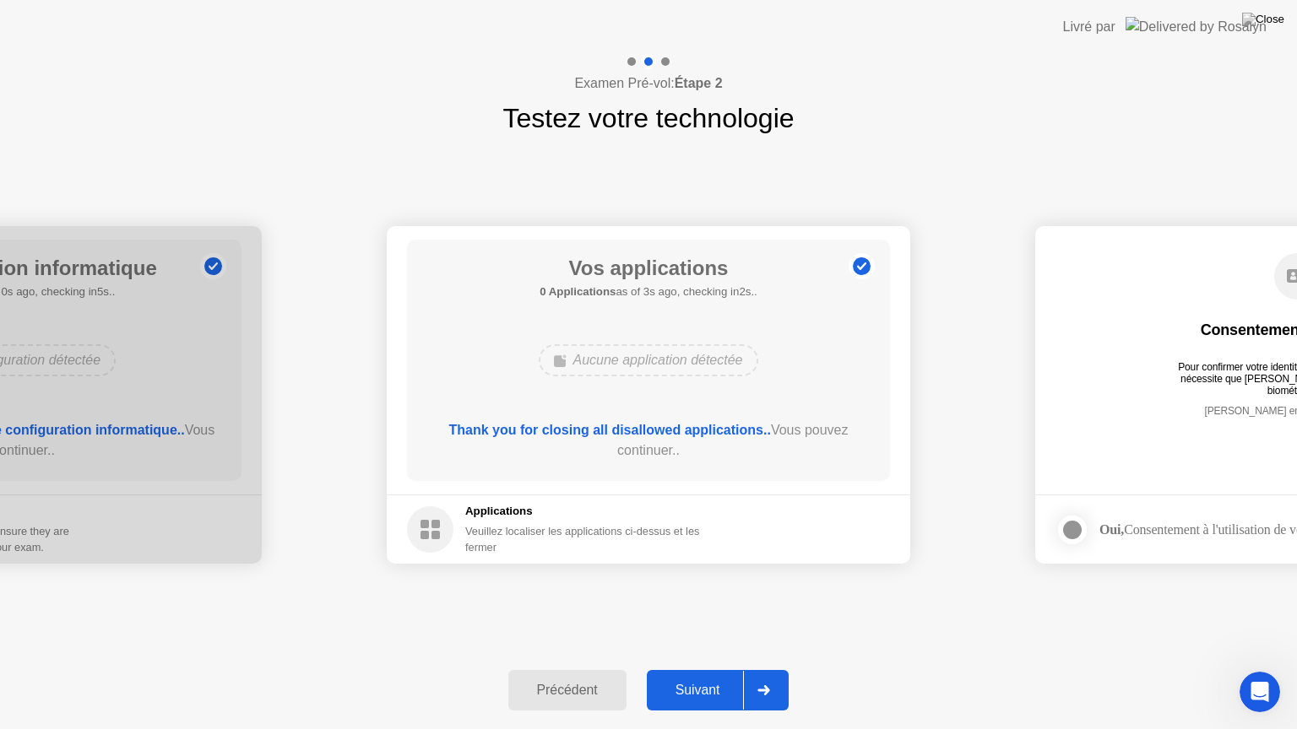
click at [1043, 57] on div "Examen Pré-vol: Étape 2 Testez votre technologie" at bounding box center [648, 96] width 1297 height 84
drag, startPoint x: 1043, startPoint y: 57, endPoint x: 945, endPoint y: 509, distance: 462.1
click at [945, 509] on div "**********" at bounding box center [648, 391] width 1297 height 675
click at [828, 616] on div "**********" at bounding box center [648, 394] width 1297 height 513
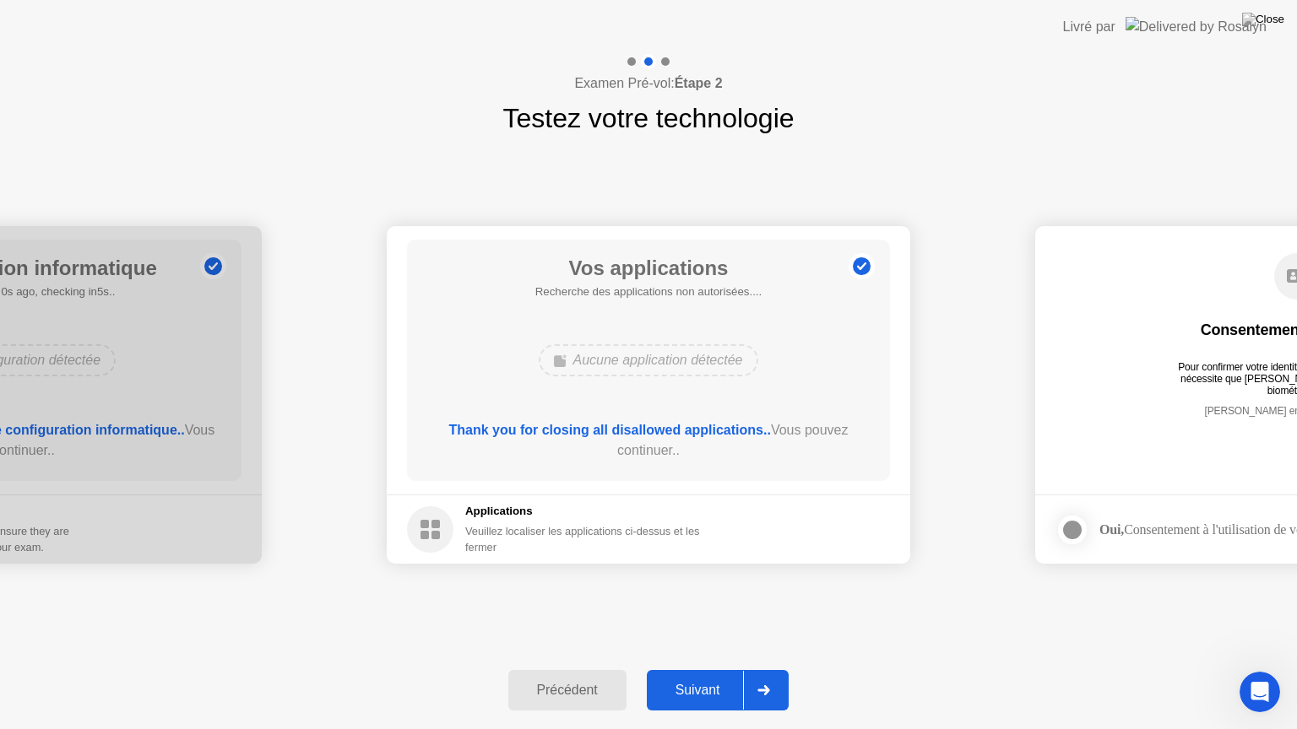
click at [828, 616] on div "**********" at bounding box center [648, 394] width 1297 height 513
click at [722, 669] on div "Suivant" at bounding box center [698, 690] width 92 height 15
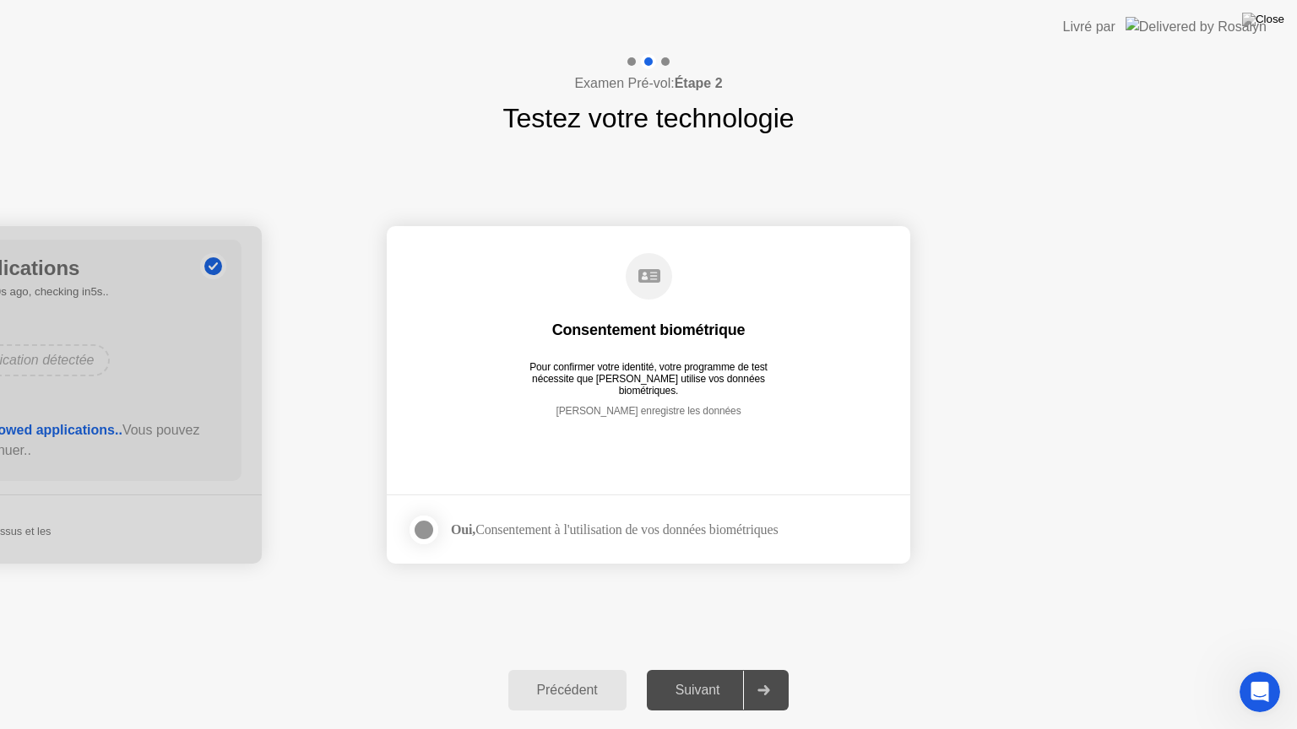
click at [722, 669] on div "Suivant" at bounding box center [698, 690] width 92 height 15
click at [425, 522] on div at bounding box center [424, 530] width 20 height 20
click at [692, 669] on div "Suivant" at bounding box center [698, 690] width 92 height 15
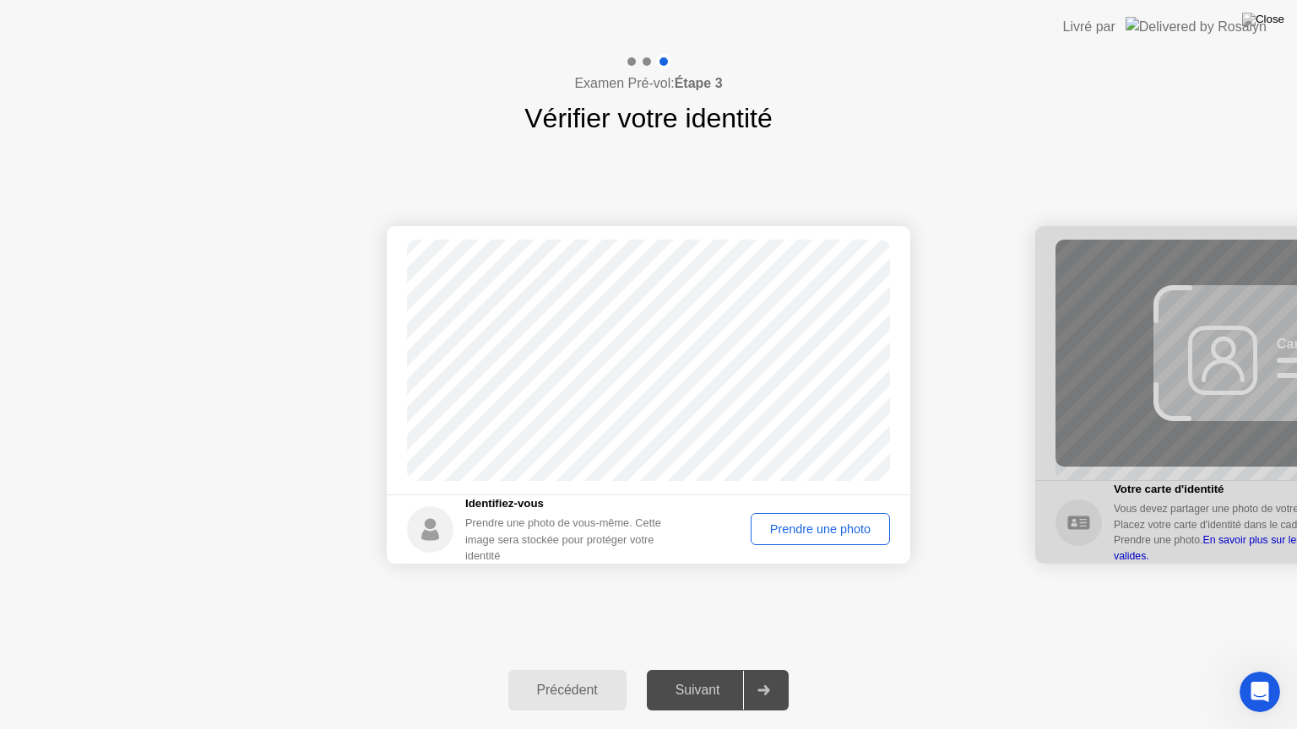
click at [832, 527] on div "Prendre une photo" at bounding box center [819, 530] width 127 height 14
click at [709, 669] on div "Suivant" at bounding box center [698, 690] width 92 height 15
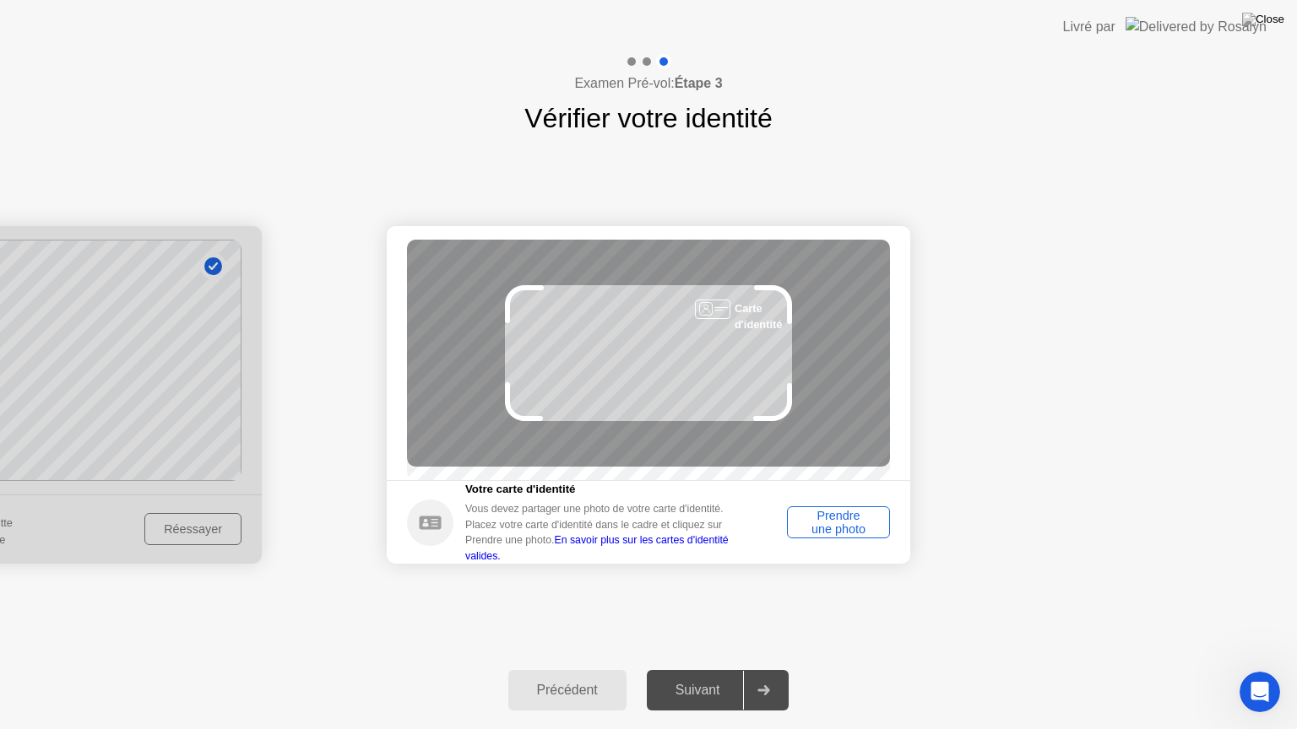
click at [860, 531] on div "Prendre une photo" at bounding box center [838, 522] width 91 height 27
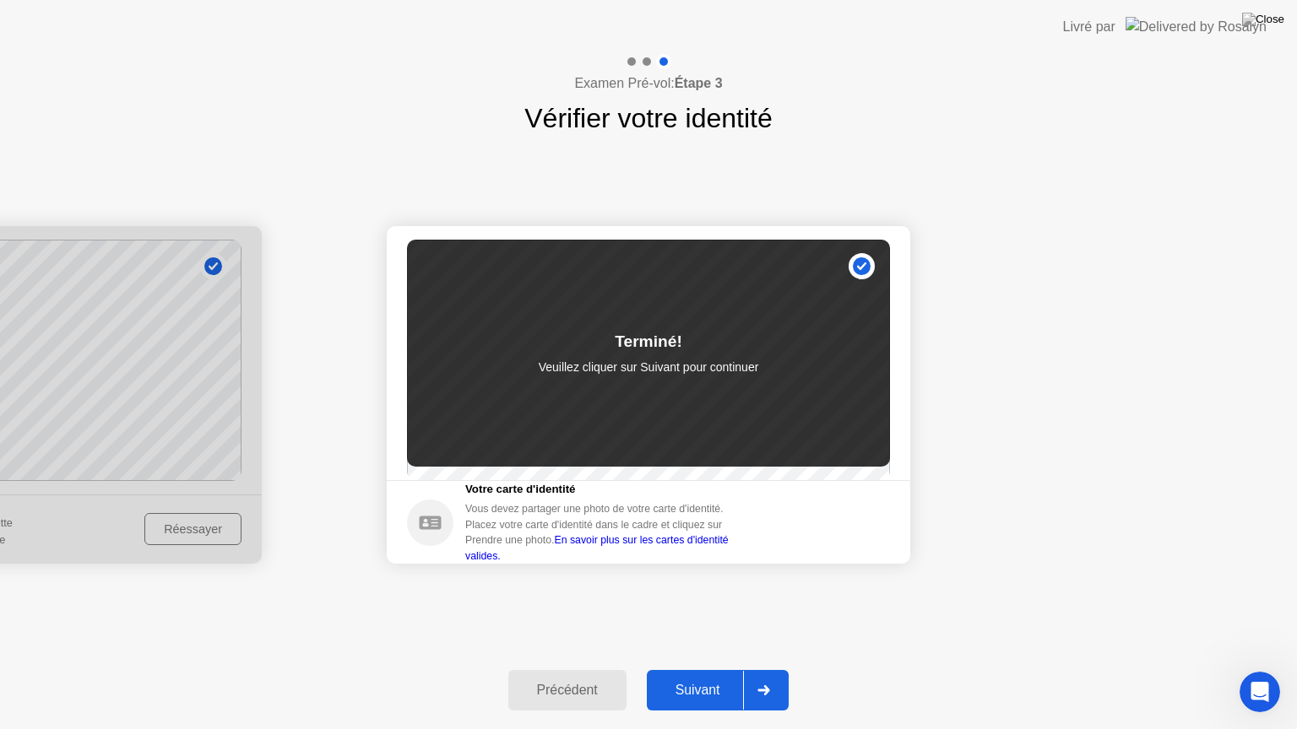
click at [709, 669] on div "Suivant" at bounding box center [698, 690] width 92 height 15
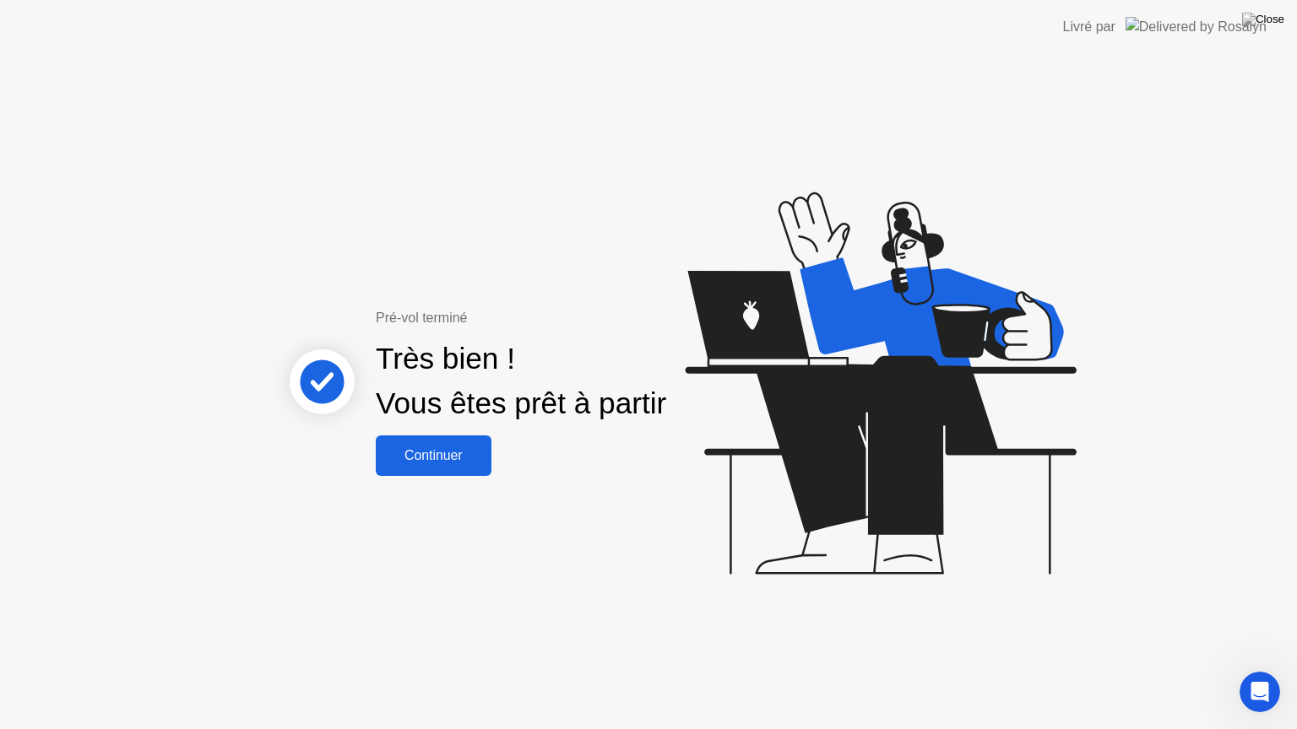
click at [422, 469] on button "Continuer" at bounding box center [434, 456] width 116 height 41
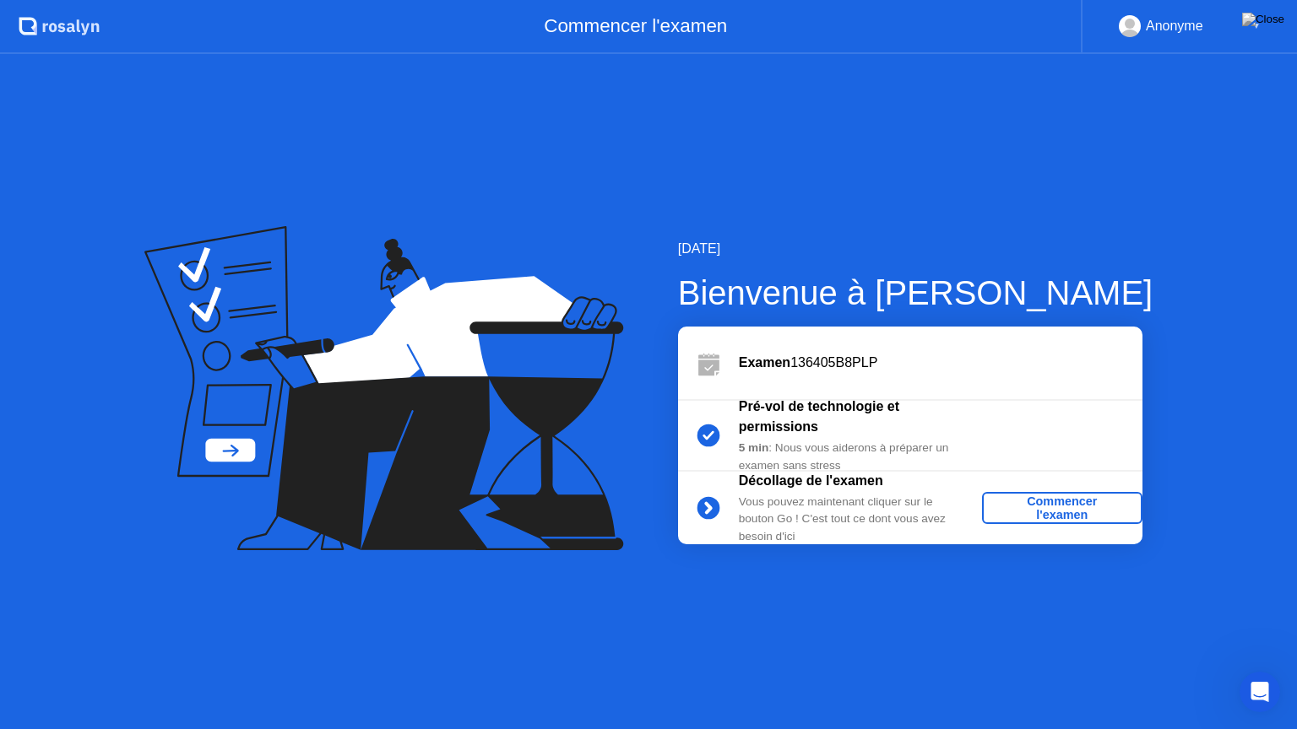
click at [1047, 503] on div "Commencer l'examen" at bounding box center [1062, 508] width 147 height 27
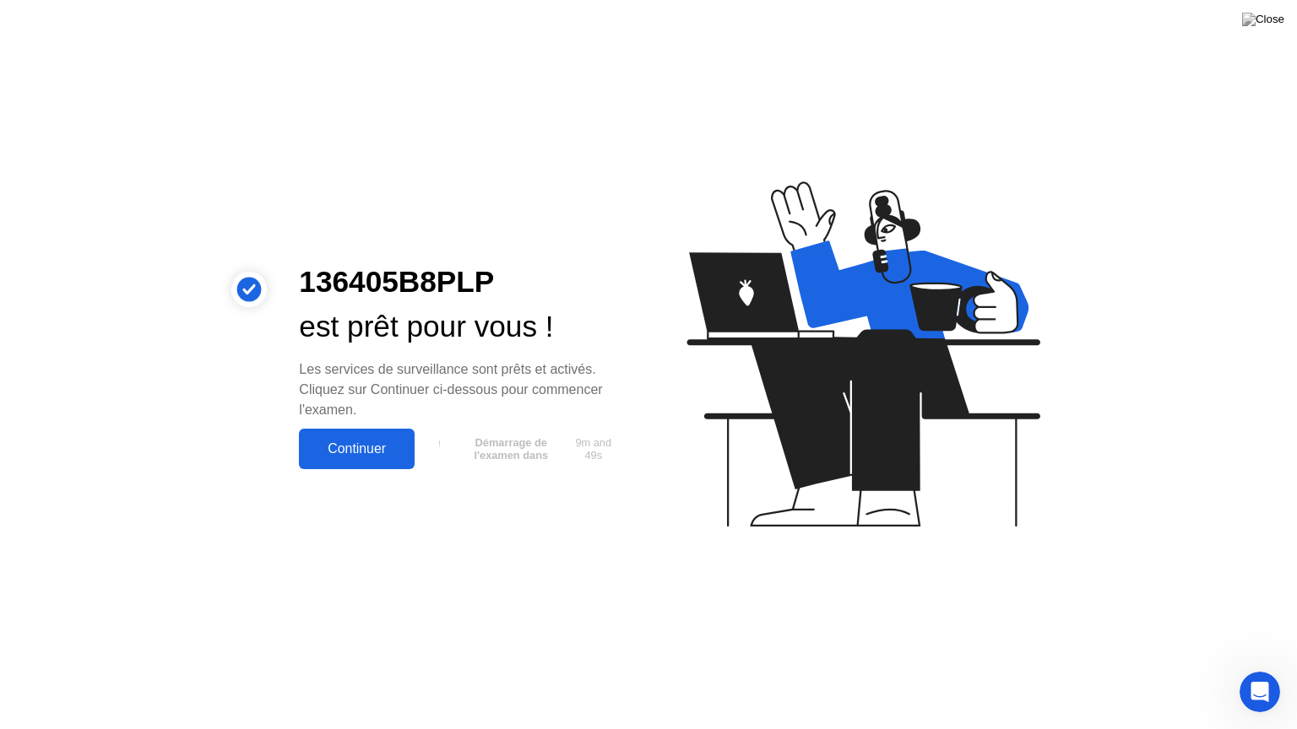
click at [355, 457] on div "Continuer" at bounding box center [357, 449] width 106 height 15
